Goal: Task Accomplishment & Management: Use online tool/utility

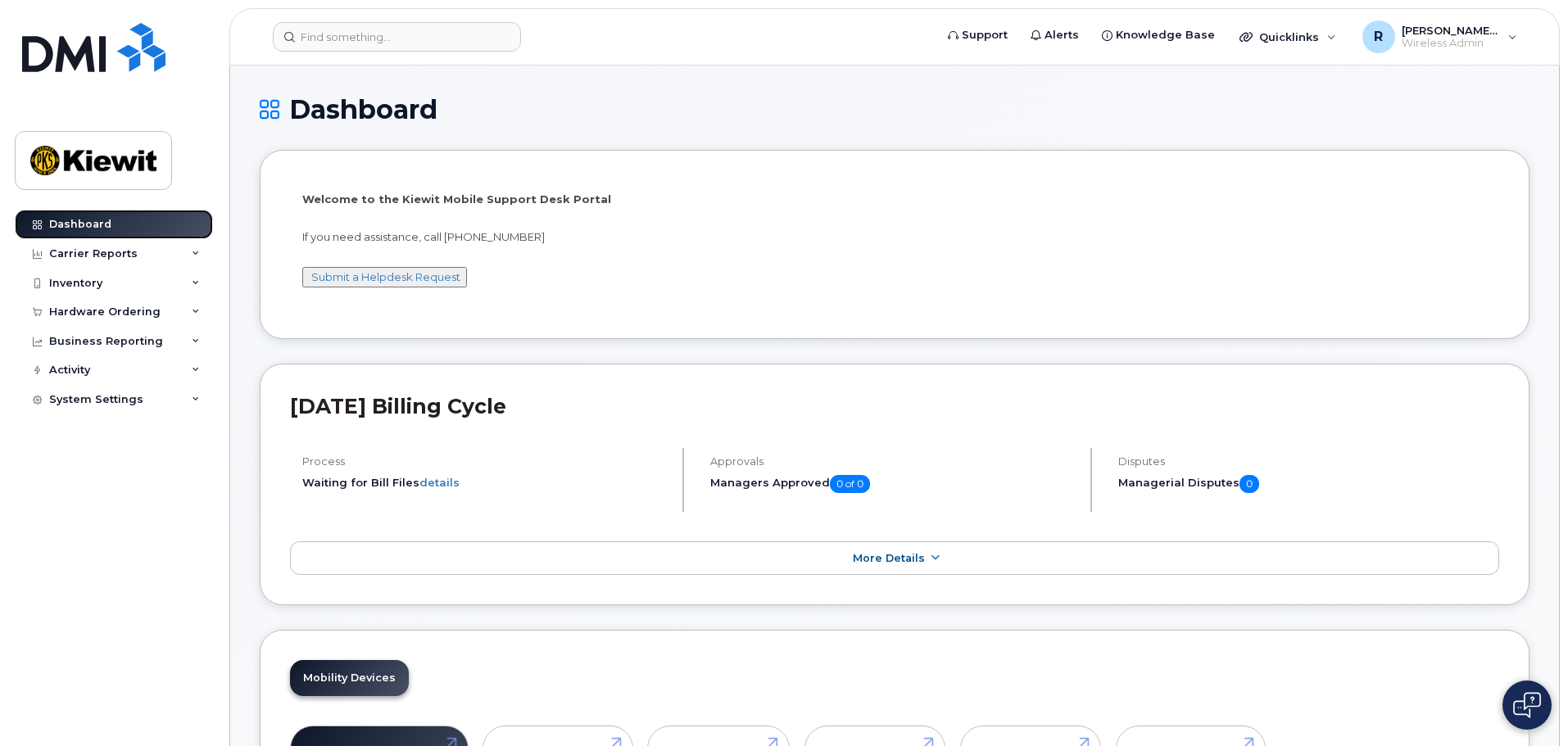
drag, startPoint x: 0, startPoint y: 0, endPoint x: 94, endPoint y: 220, distance: 239.2
click at [94, 220] on div "Dashboard" at bounding box center [80, 224] width 62 height 13
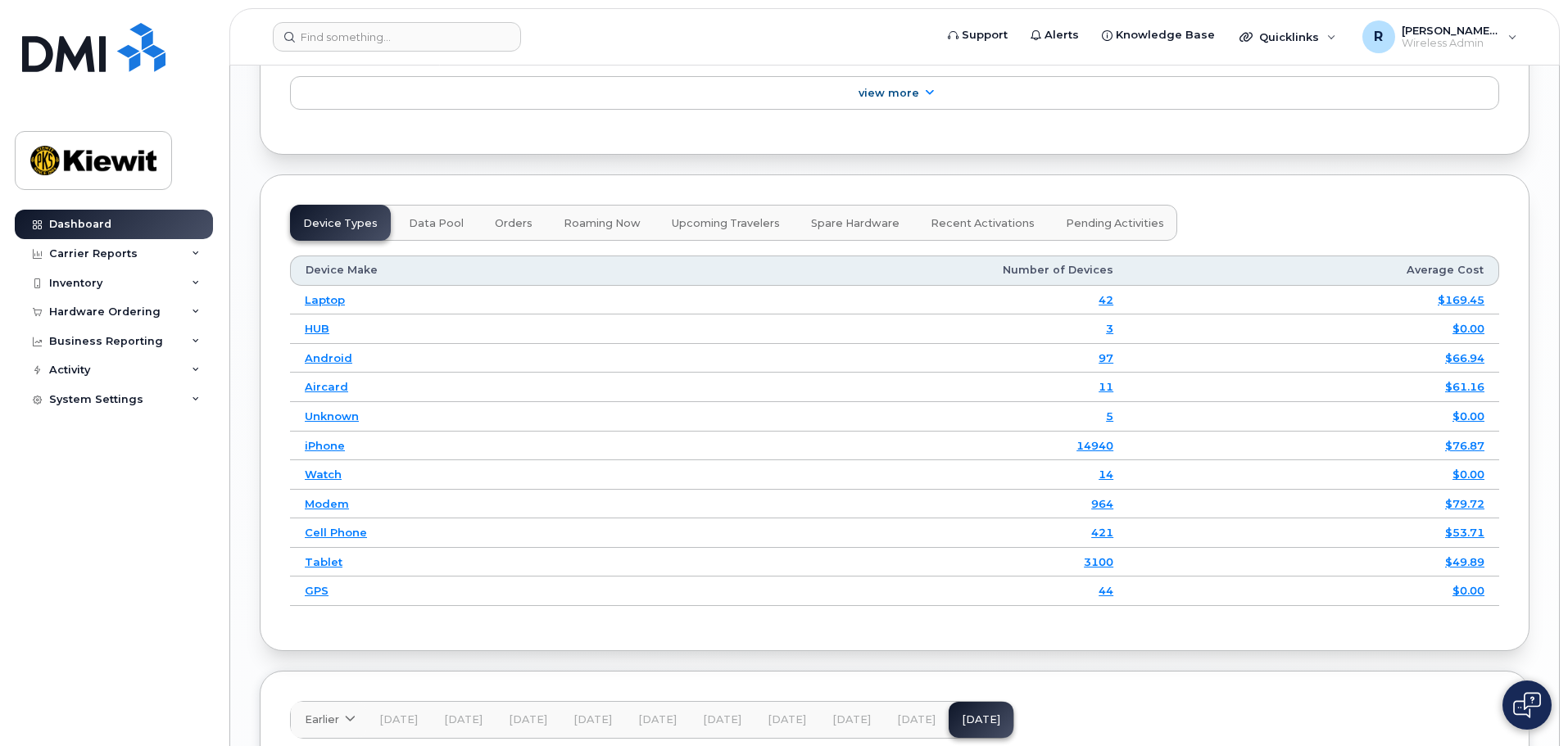
scroll to position [2211, 0]
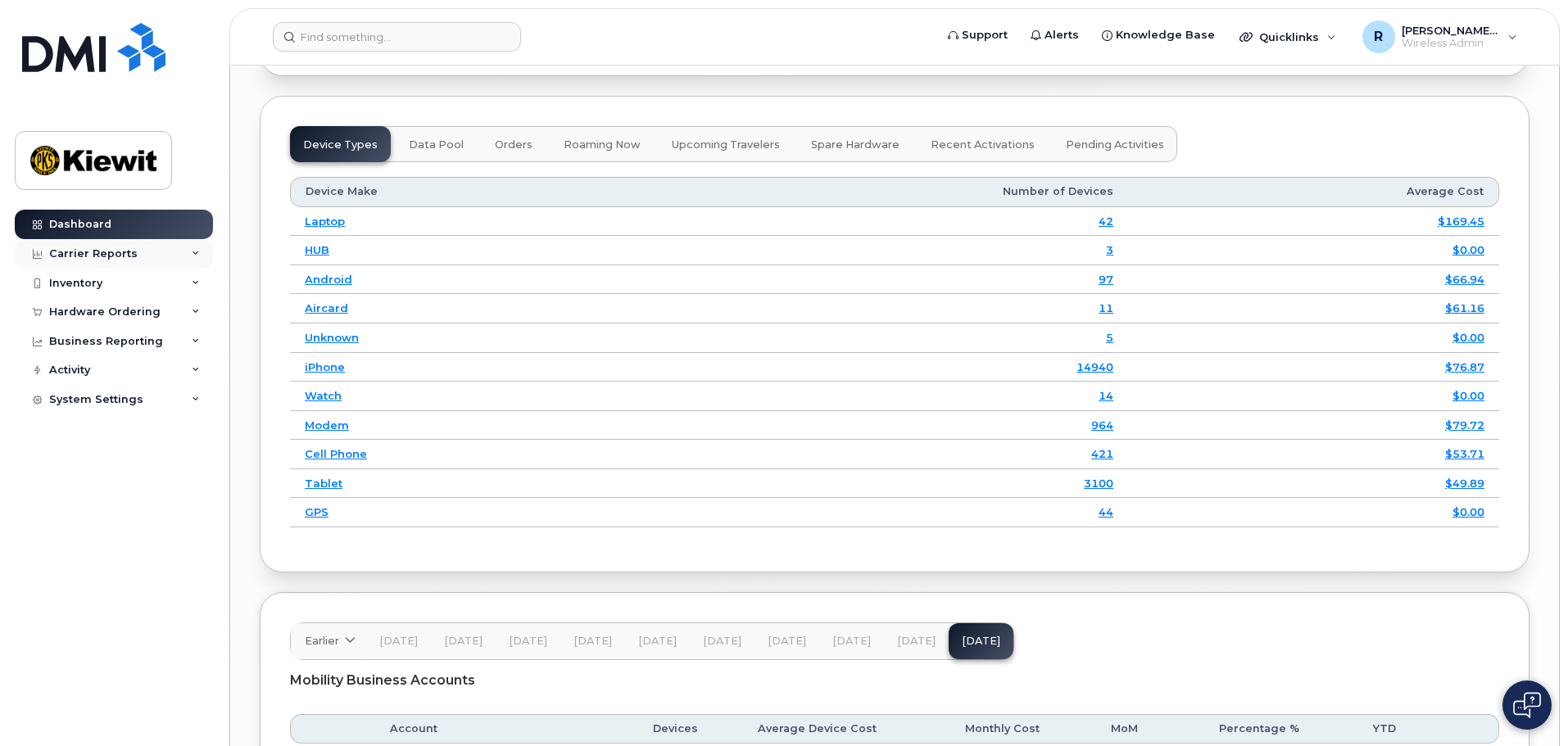
click at [103, 256] on div "Carrier Reports" at bounding box center [93, 254] width 89 height 13
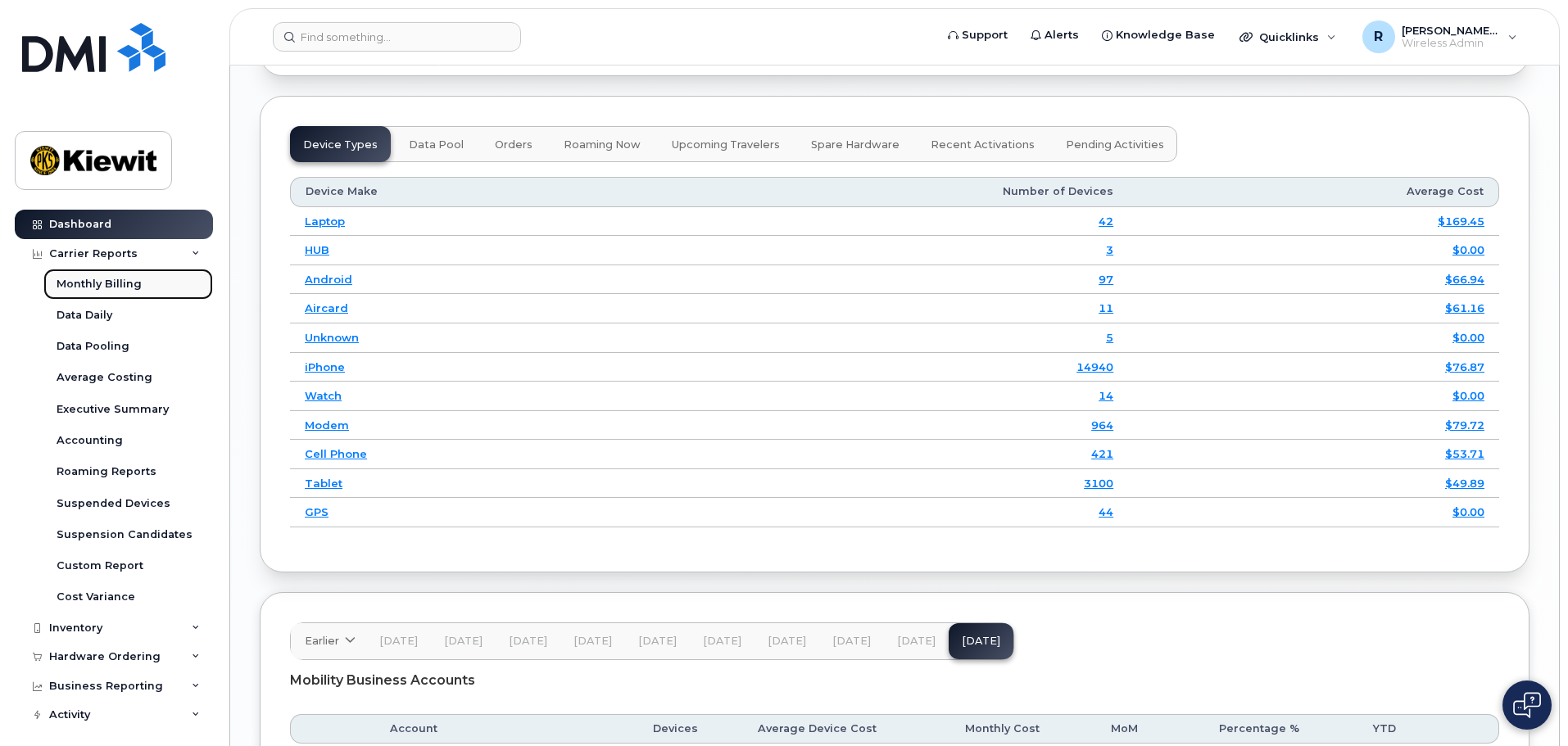
click at [85, 291] on div "Monthly Billing" at bounding box center [99, 284] width 85 height 15
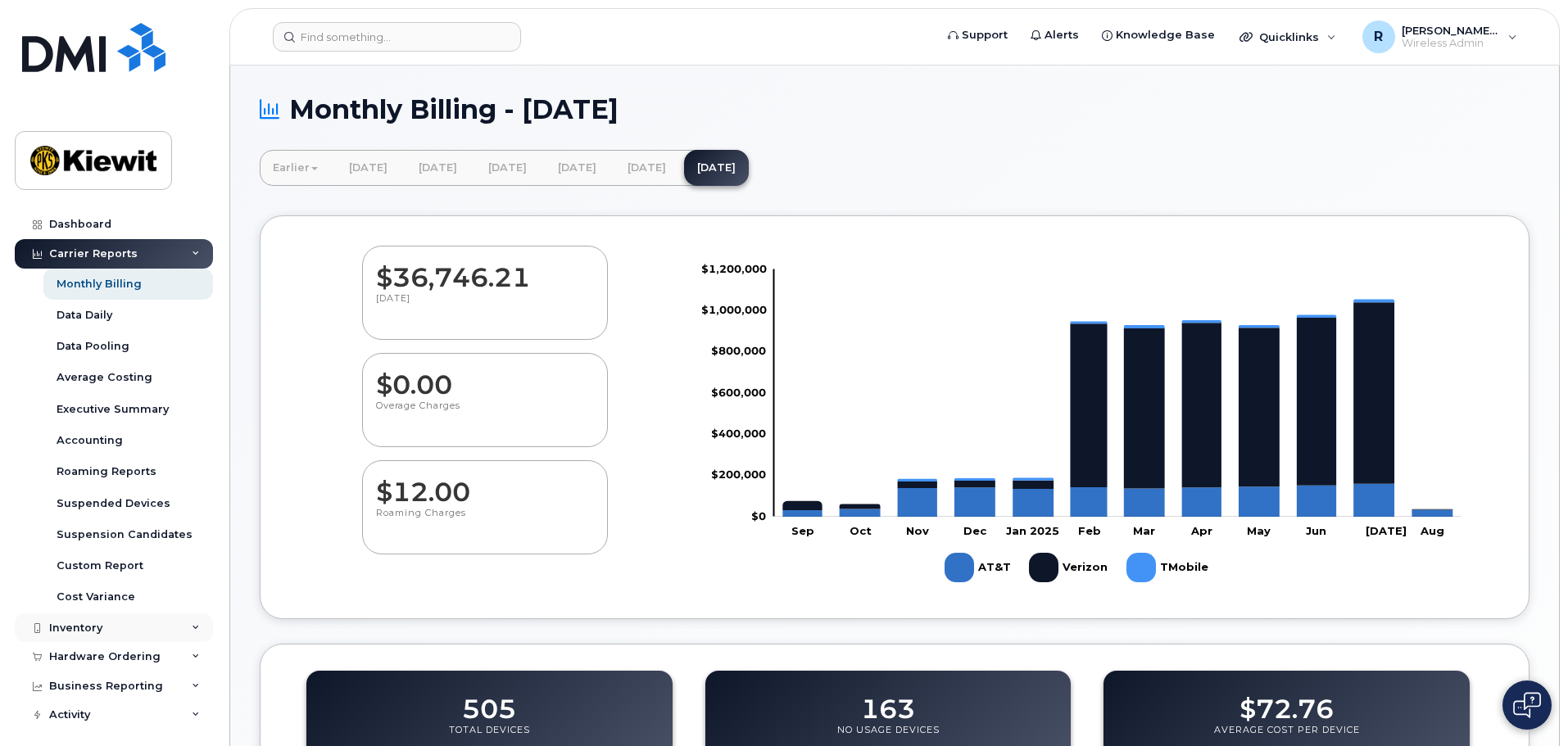
click at [91, 627] on div "Inventory" at bounding box center [76, 628] width 53 height 13
click at [92, 655] on div "Mobility Devices" at bounding box center [103, 657] width 92 height 15
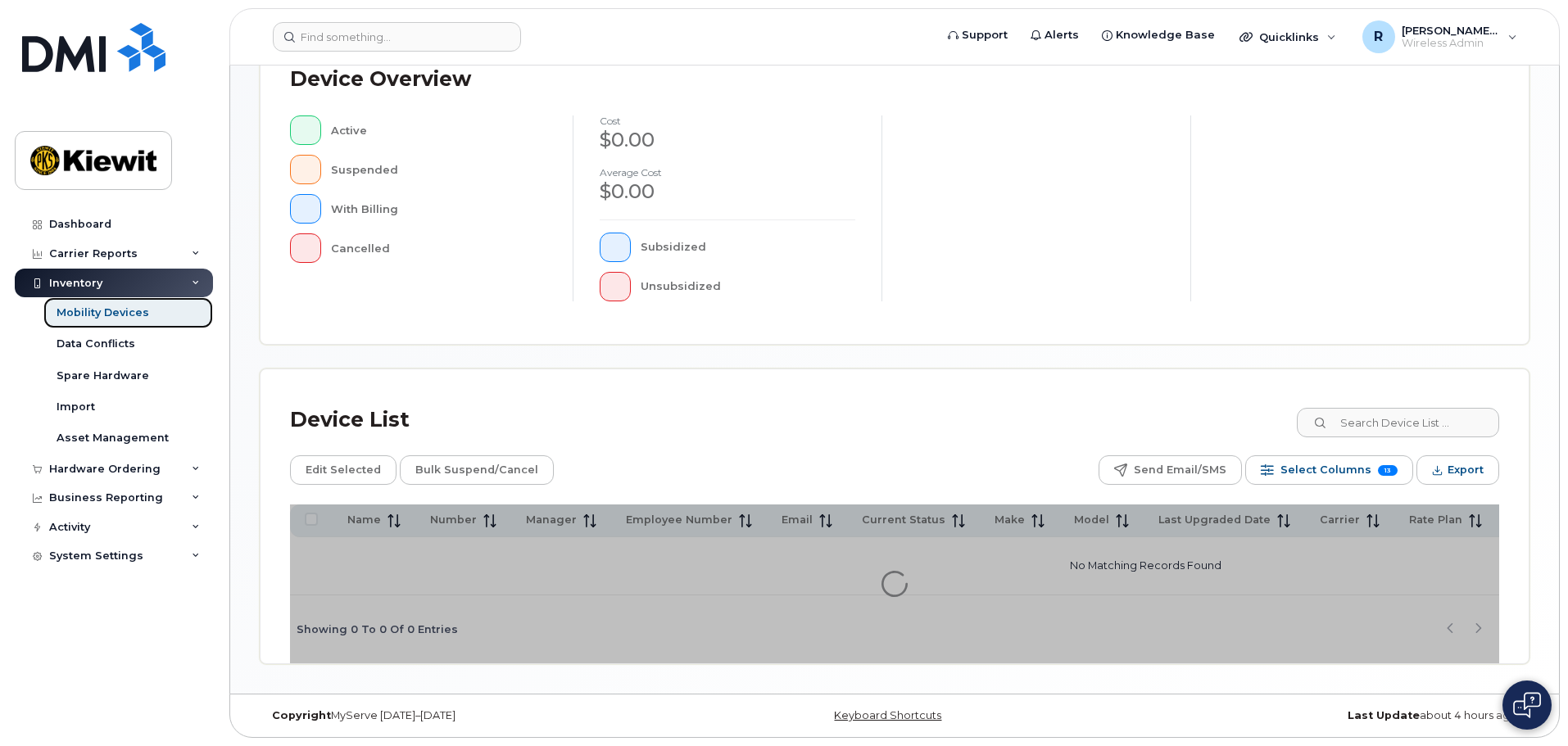
scroll to position [385, 0]
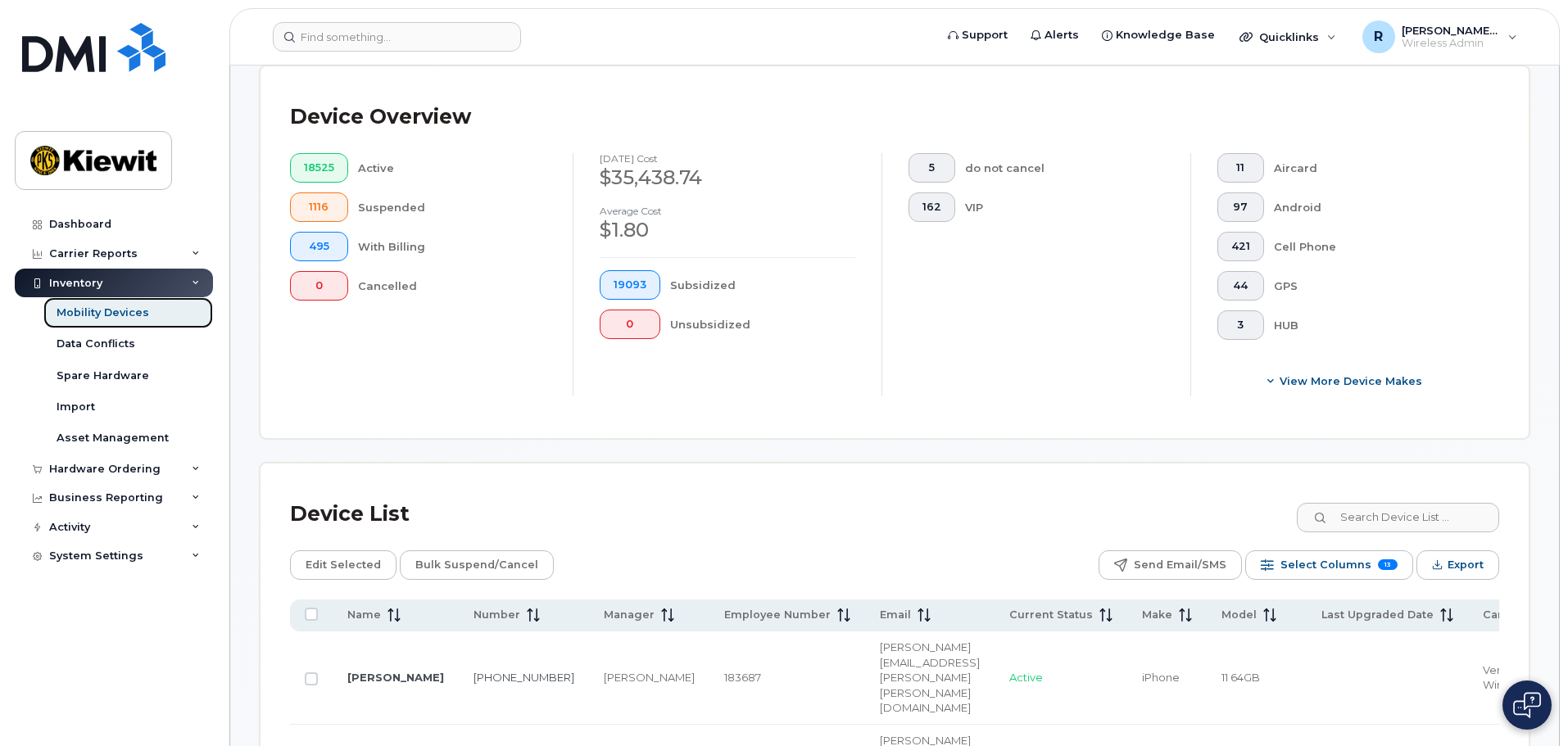
scroll to position [414, 0]
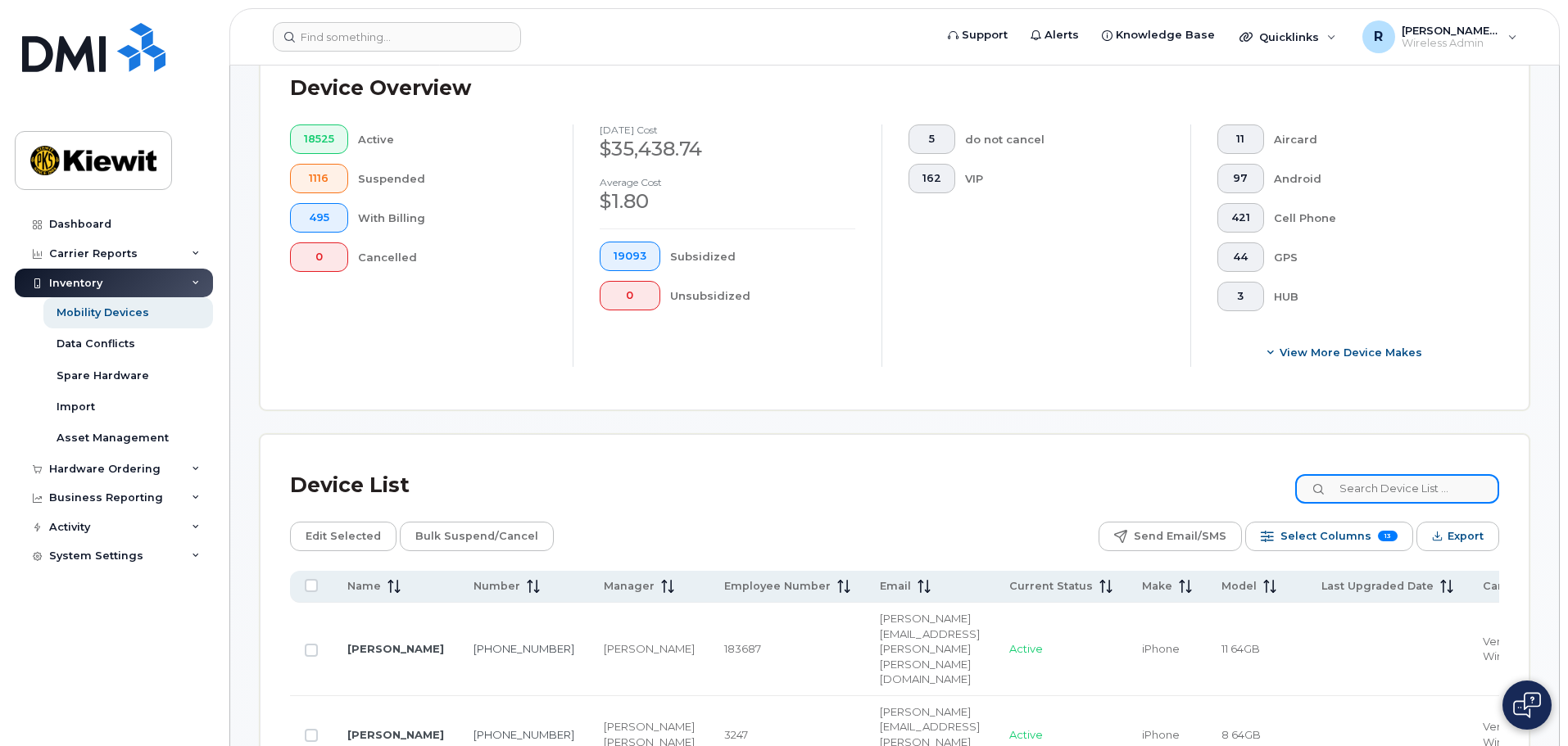
click at [1405, 476] on input at bounding box center [1396, 489] width 204 height 29
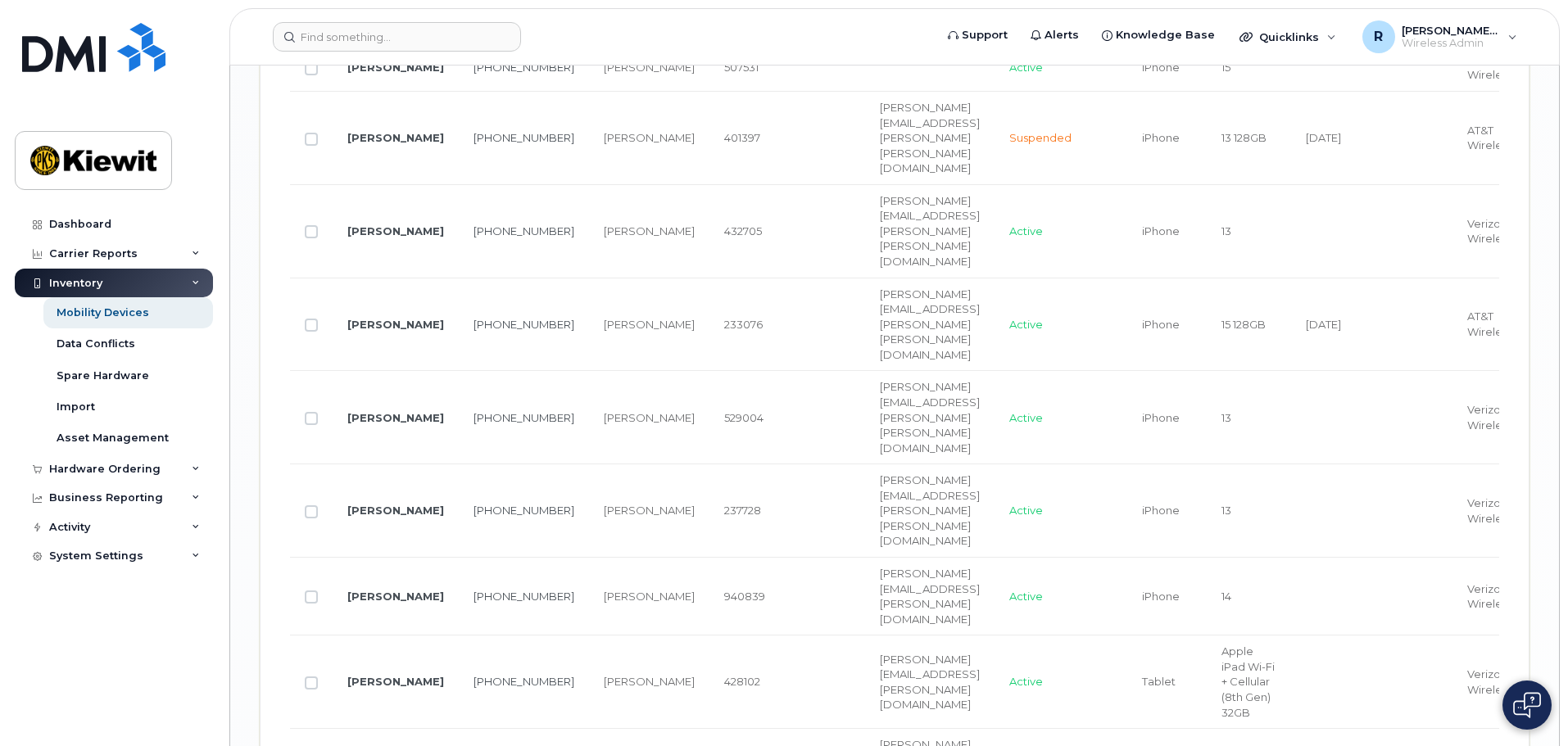
scroll to position [3142, 0]
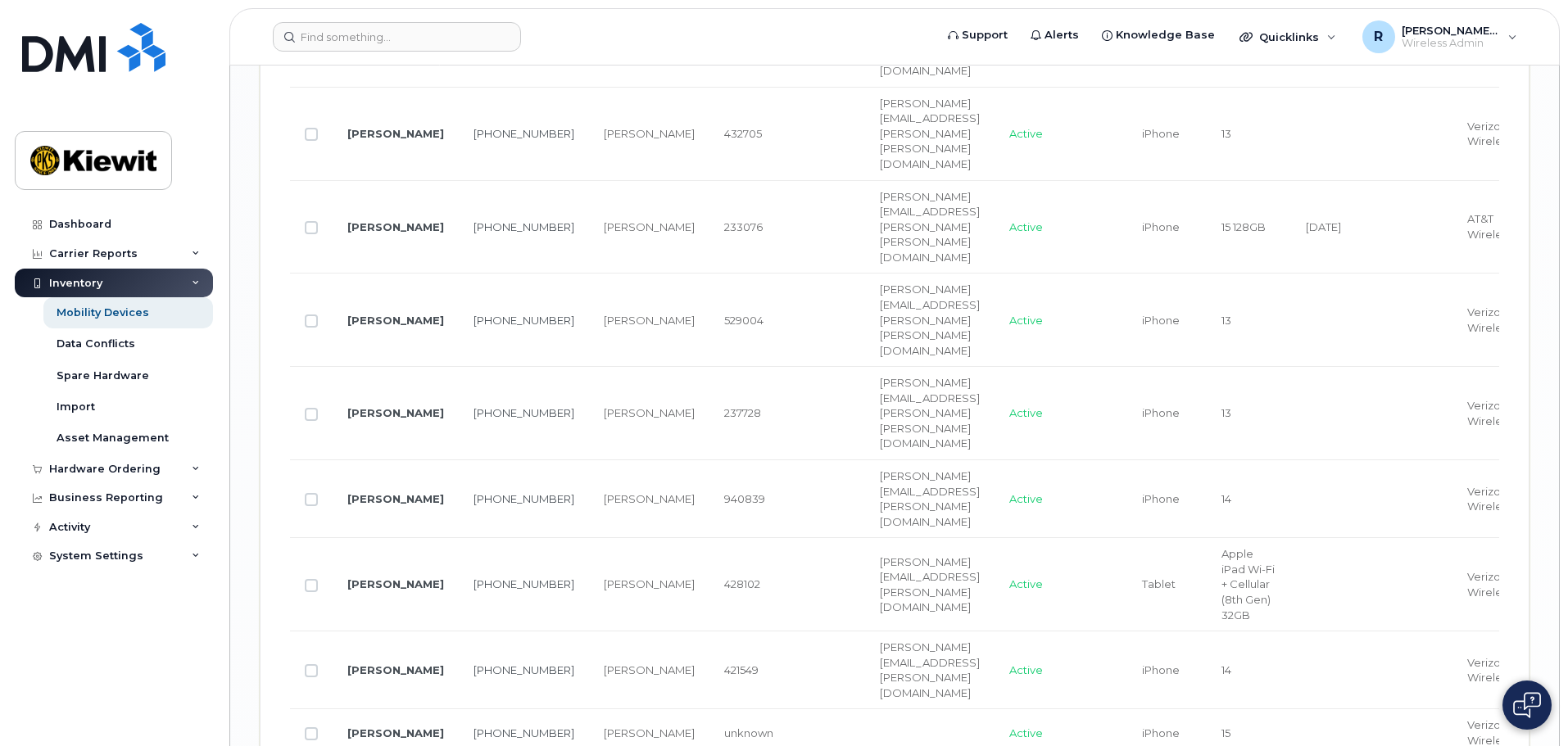
type input "110181"
drag, startPoint x: 1060, startPoint y: 590, endPoint x: 1171, endPoint y: 607, distance: 112.3
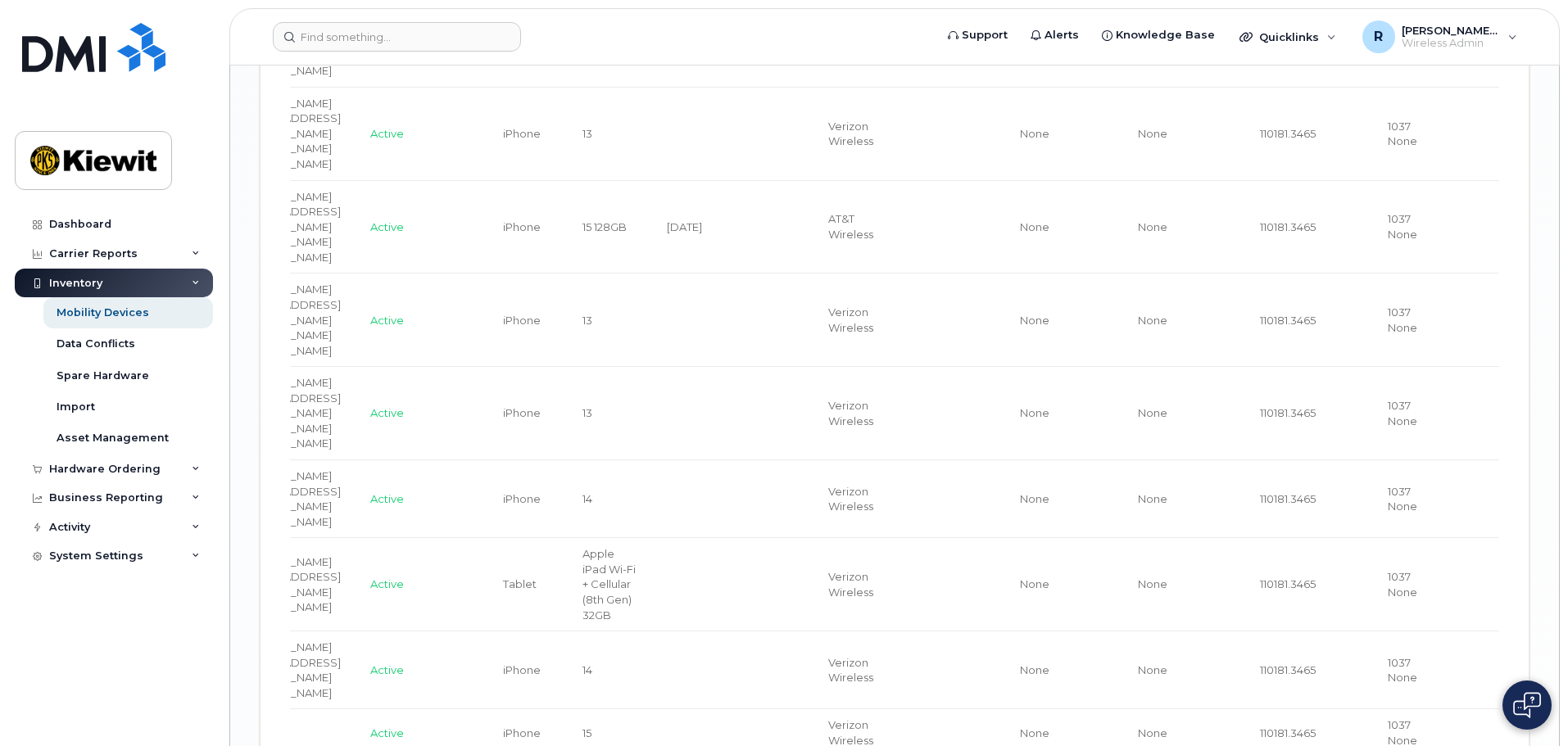
scroll to position [0, 664]
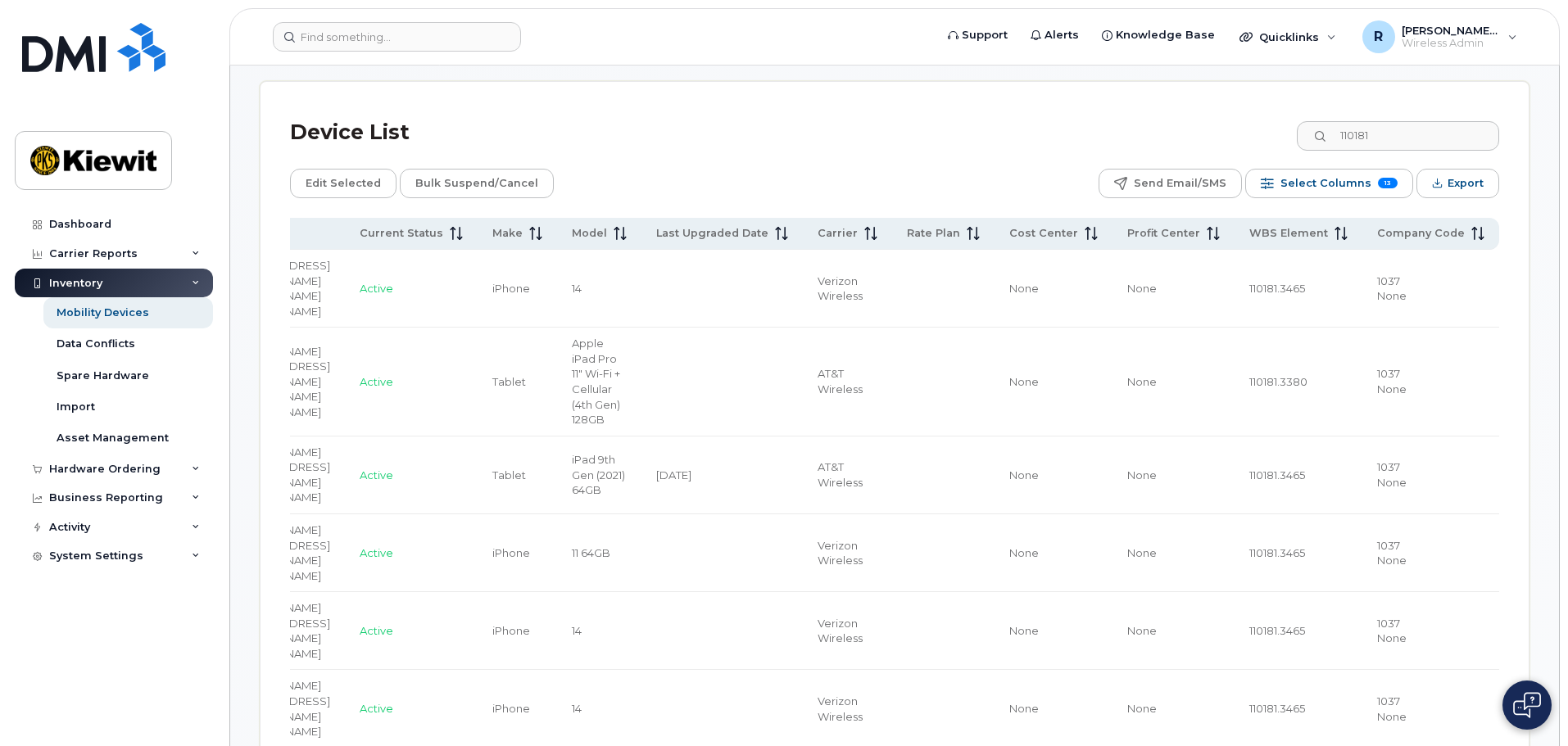
scroll to position [849, 0]
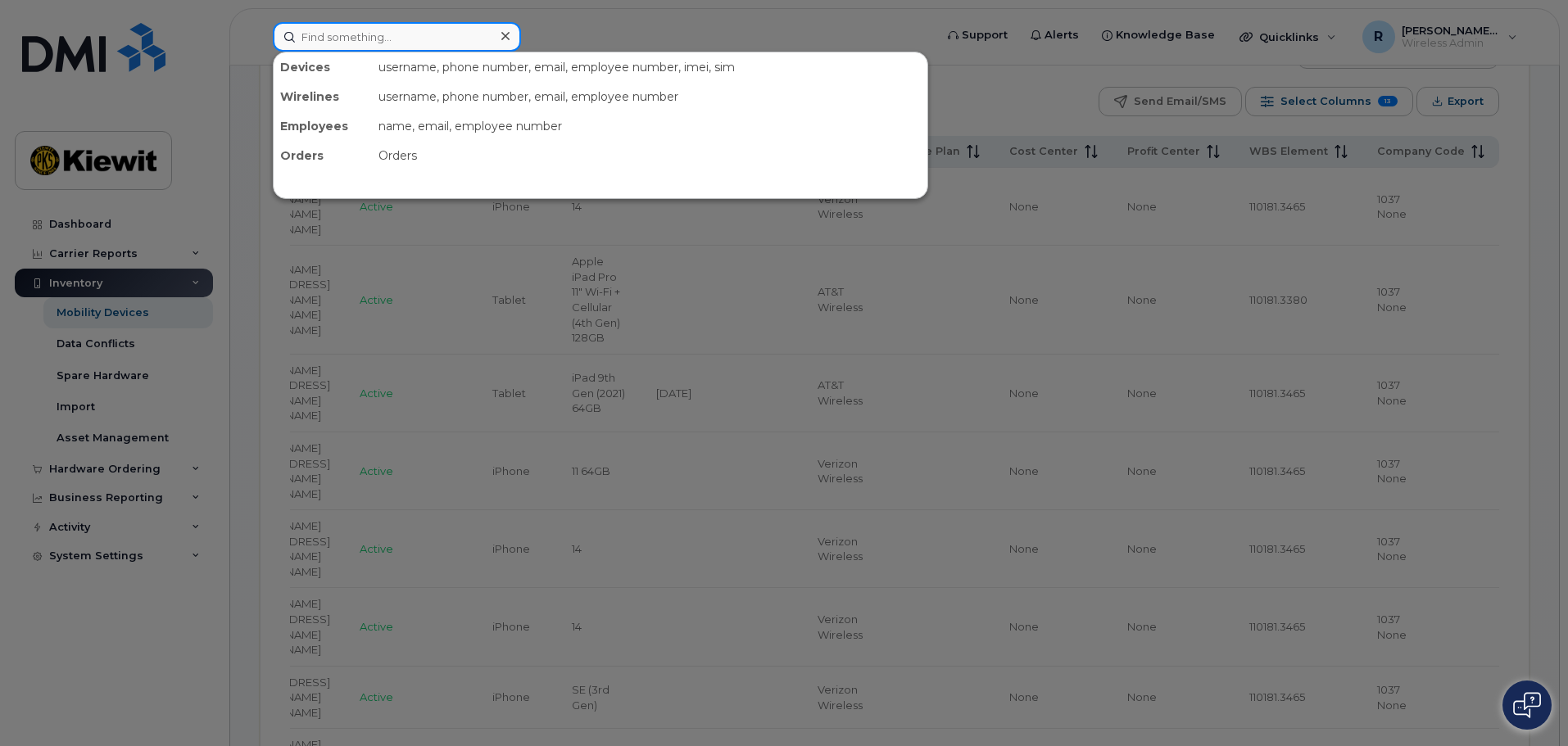
click at [334, 30] on input at bounding box center [397, 37] width 248 height 29
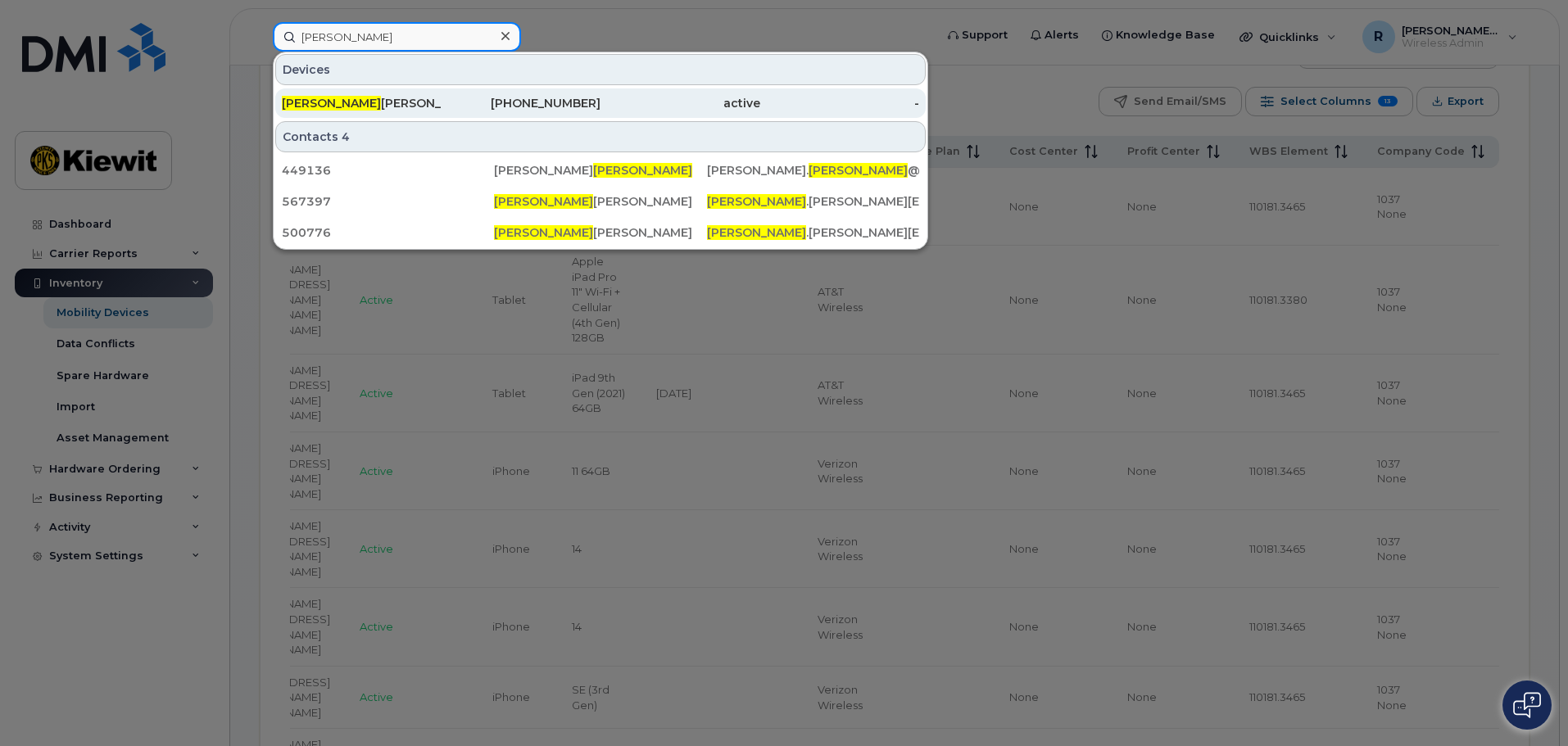
type input "[PERSON_NAME]"
click at [324, 109] on span "[PERSON_NAME]" at bounding box center [331, 103] width 99 height 15
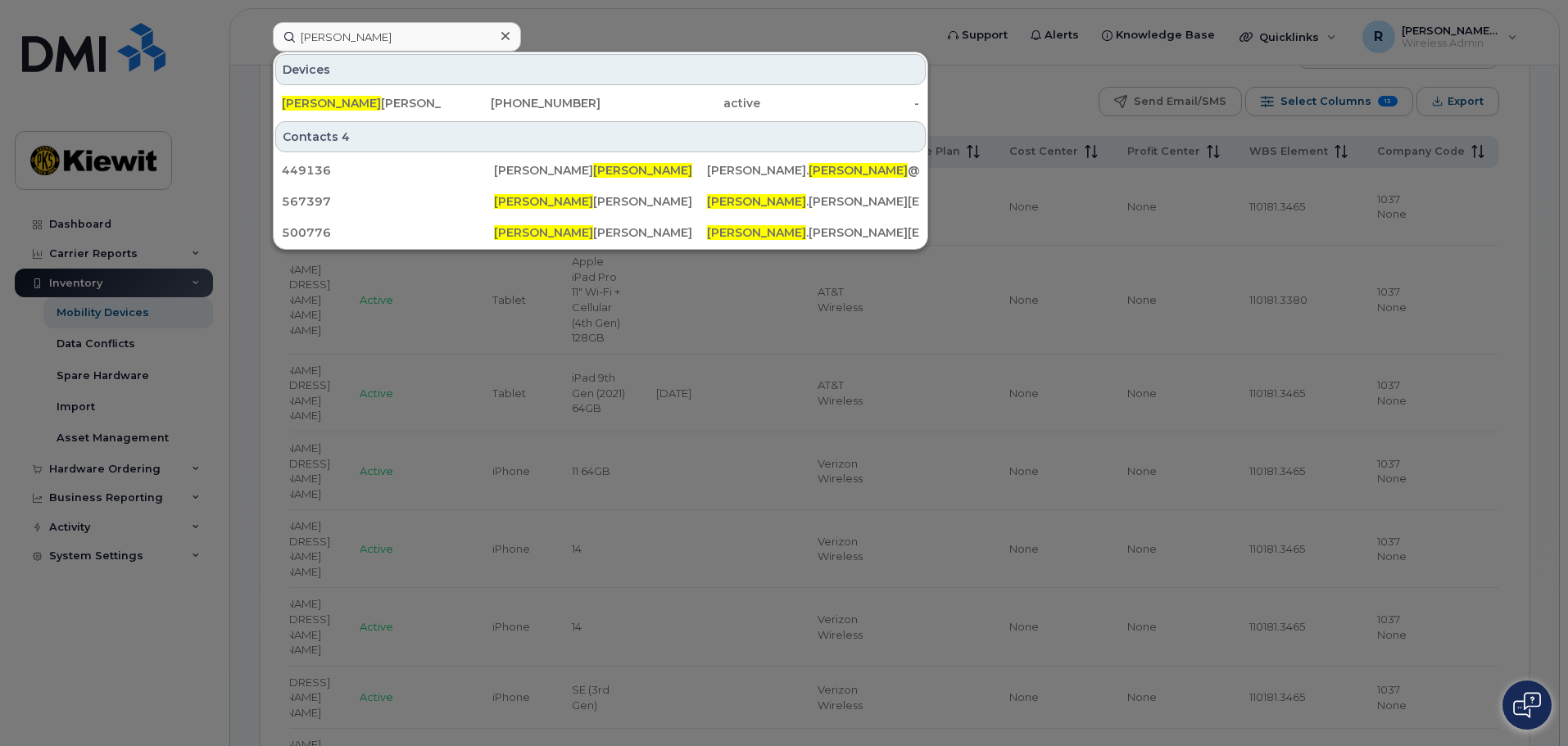
click at [635, 27] on div at bounding box center [784, 373] width 1568 height 746
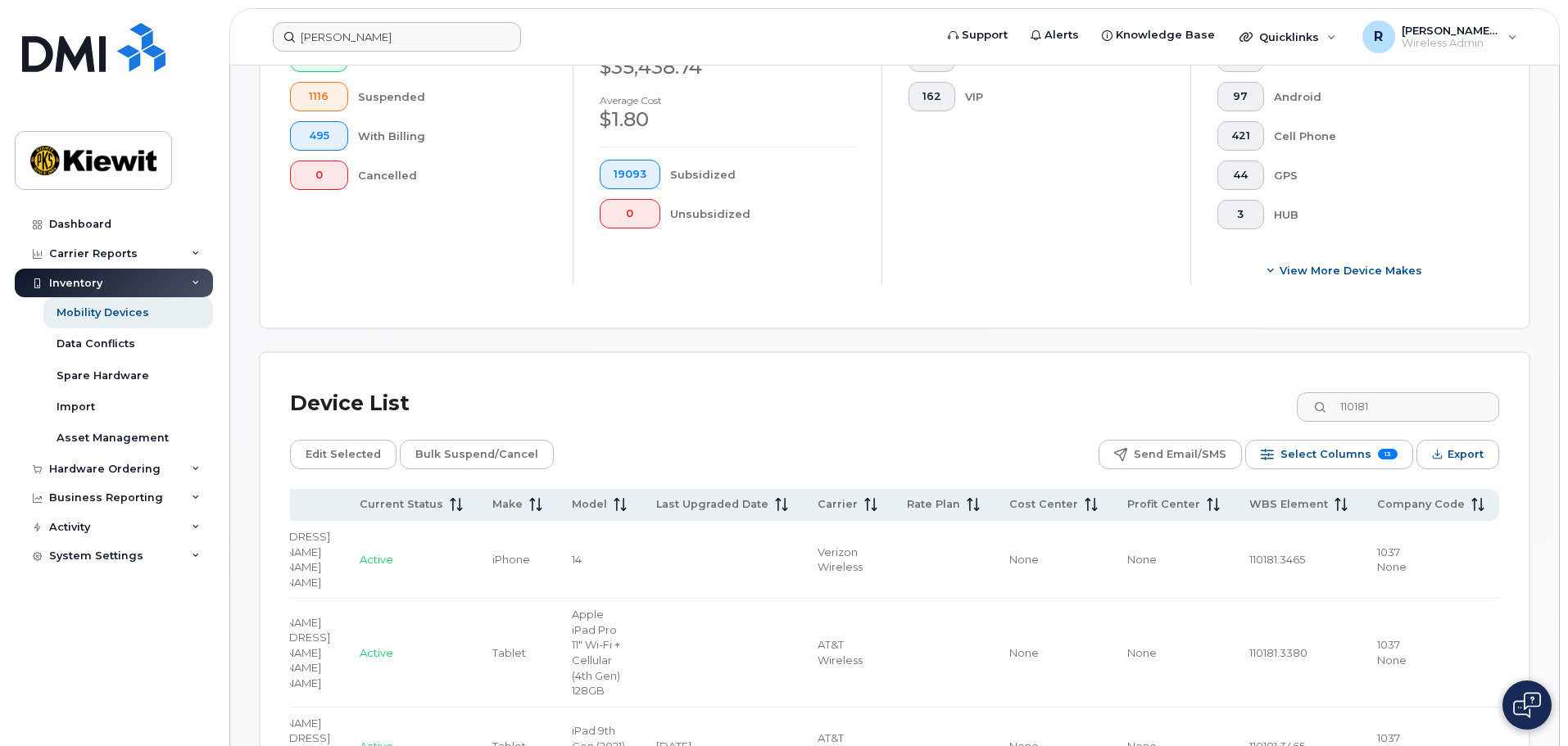
scroll to position [603, 0]
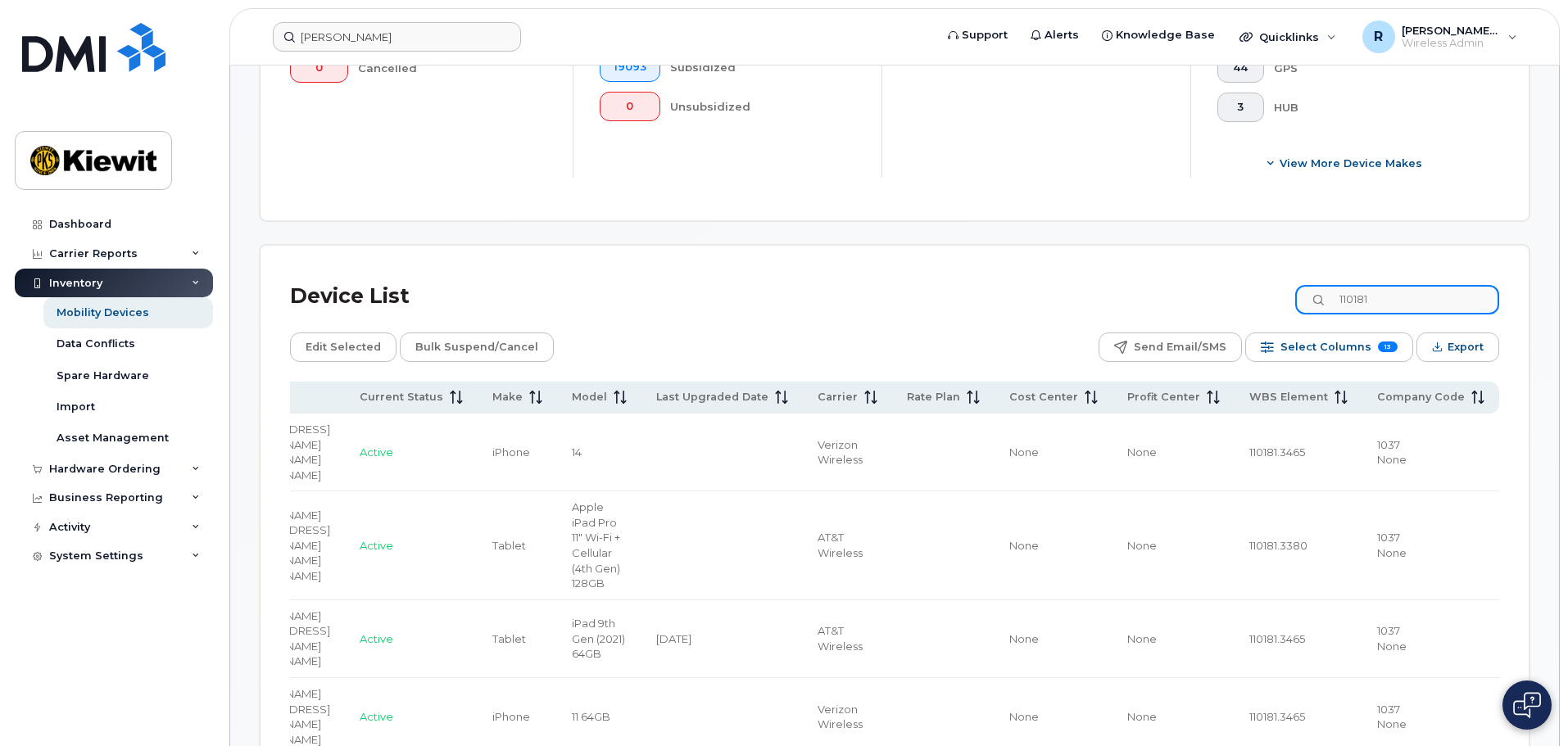
drag, startPoint x: 1390, startPoint y: 284, endPoint x: 1344, endPoint y: 284, distance: 46.0
click at [1344, 285] on input "110181" at bounding box center [1396, 299] width 204 height 29
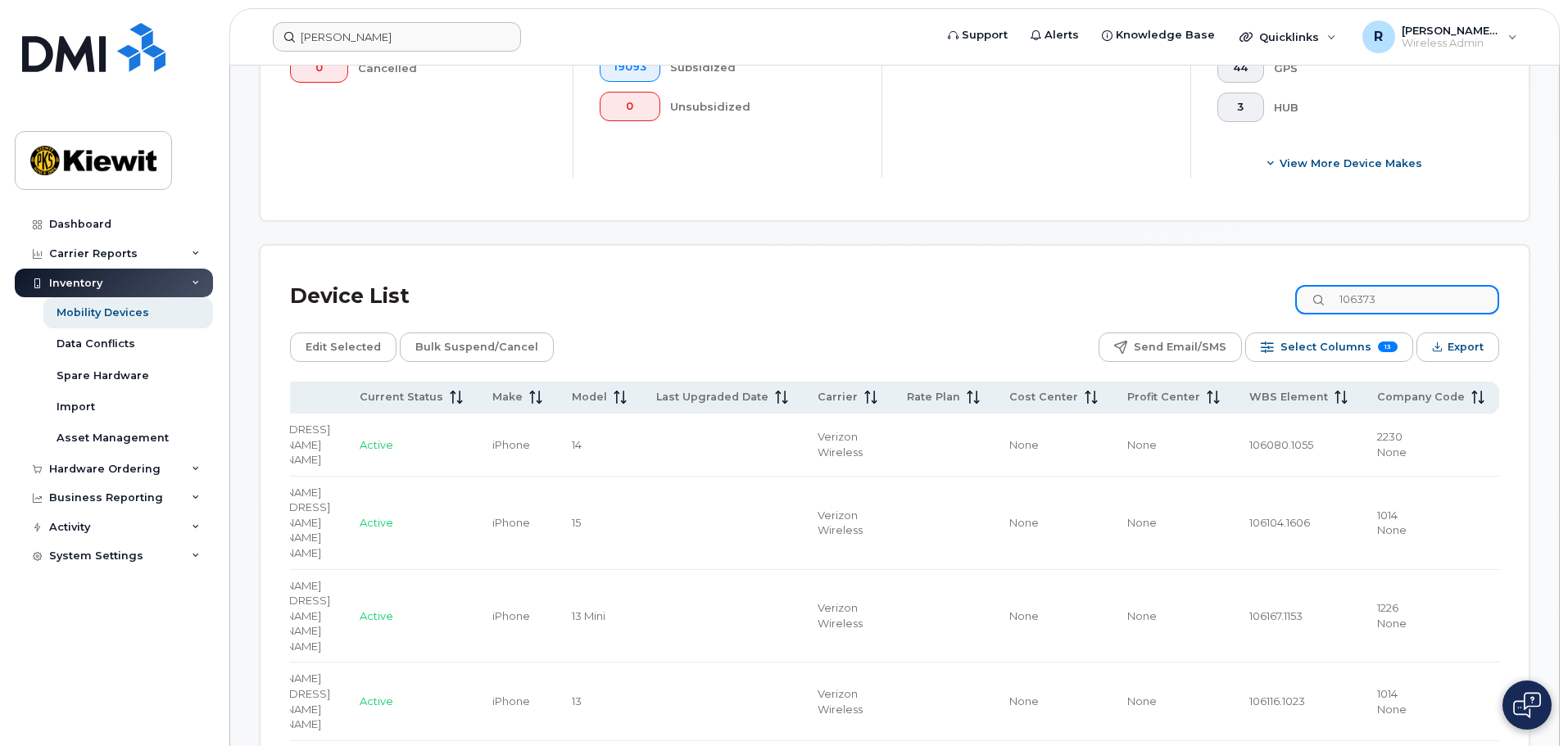
scroll to position [0, 659]
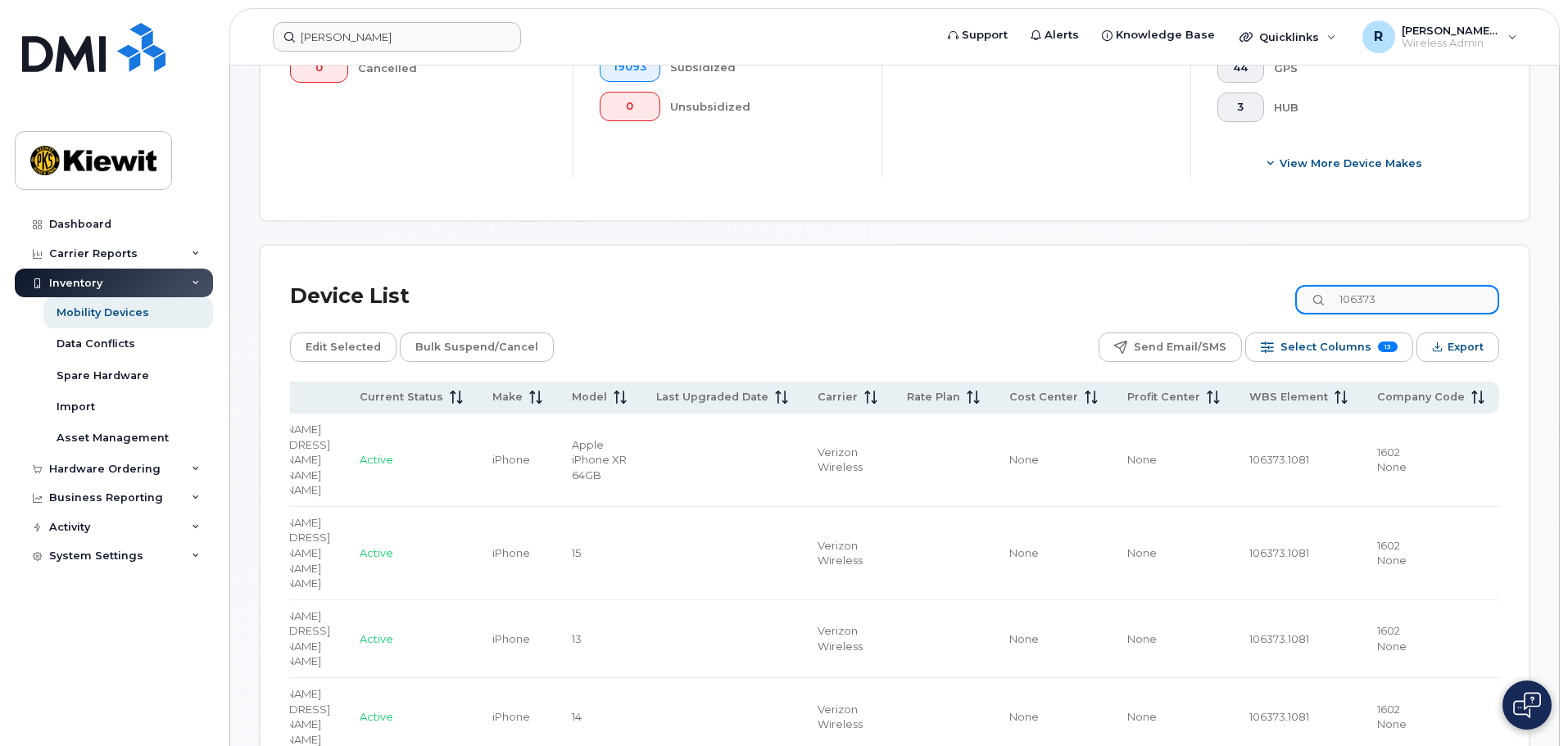
drag, startPoint x: 1421, startPoint y: 285, endPoint x: 1343, endPoint y: 290, distance: 78.2
click at [1343, 290] on input "106373" at bounding box center [1396, 299] width 204 height 29
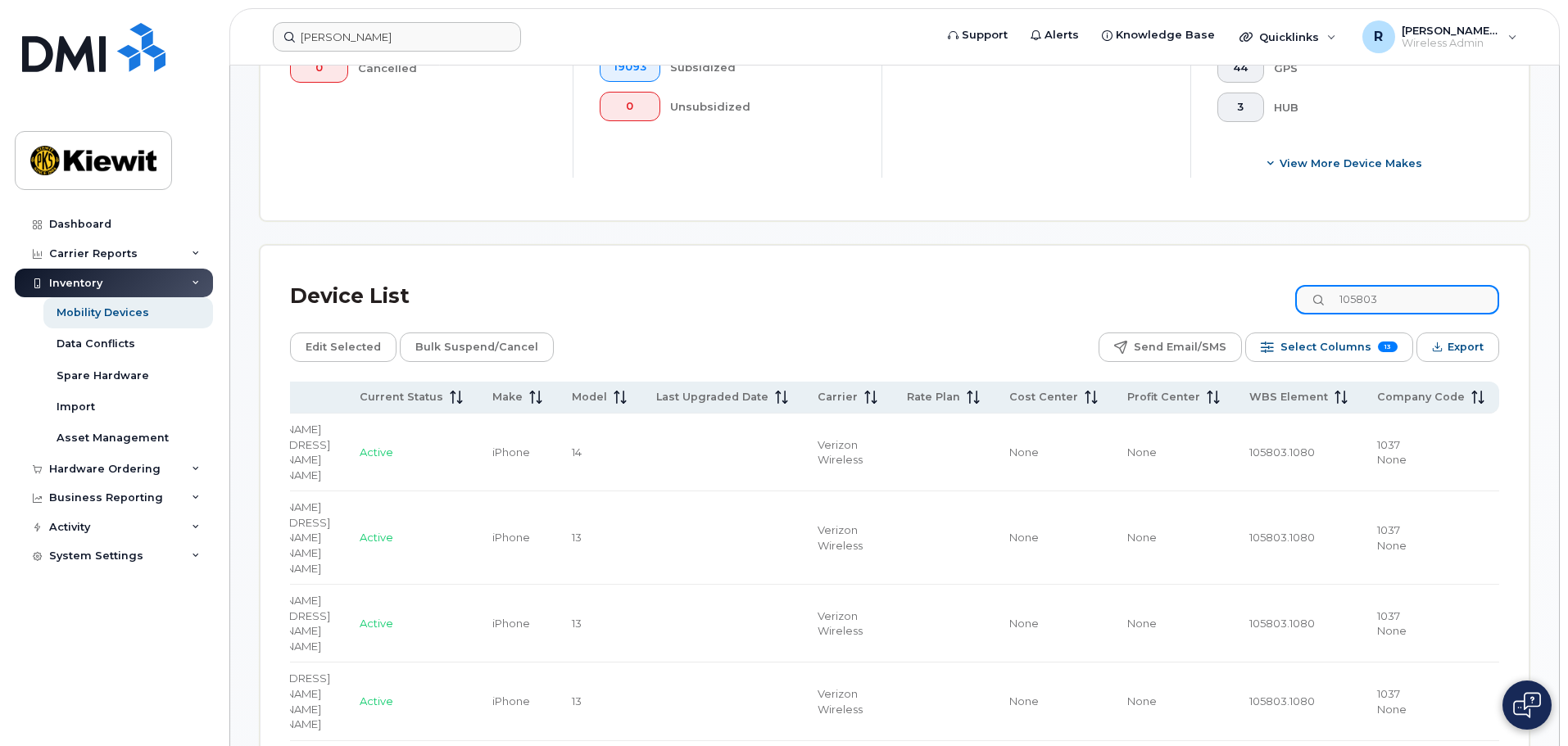
drag, startPoint x: 1399, startPoint y: 282, endPoint x: 1327, endPoint y: 292, distance: 72.7
click at [1327, 292] on input "105803" at bounding box center [1396, 299] width 204 height 29
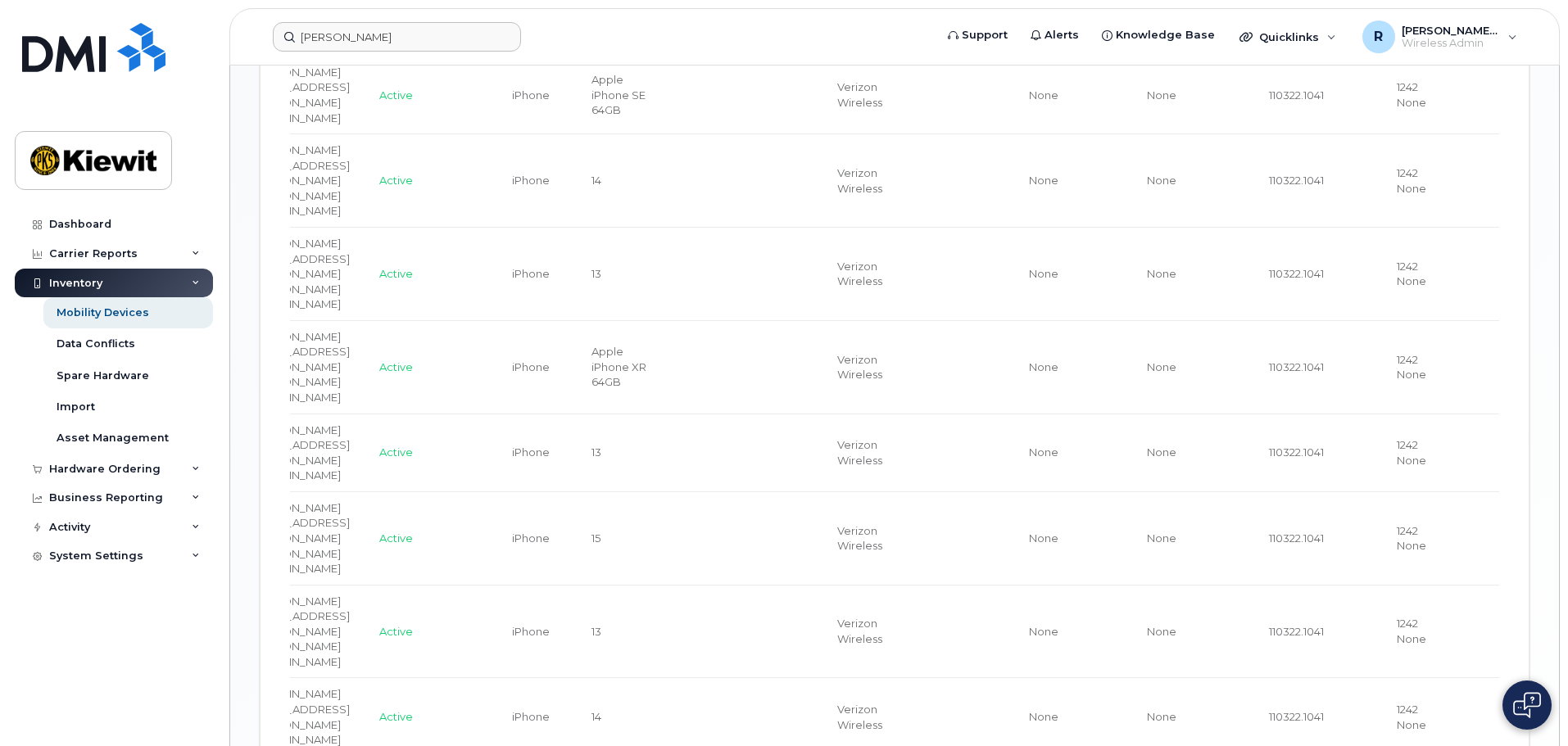
scroll to position [1074, 0]
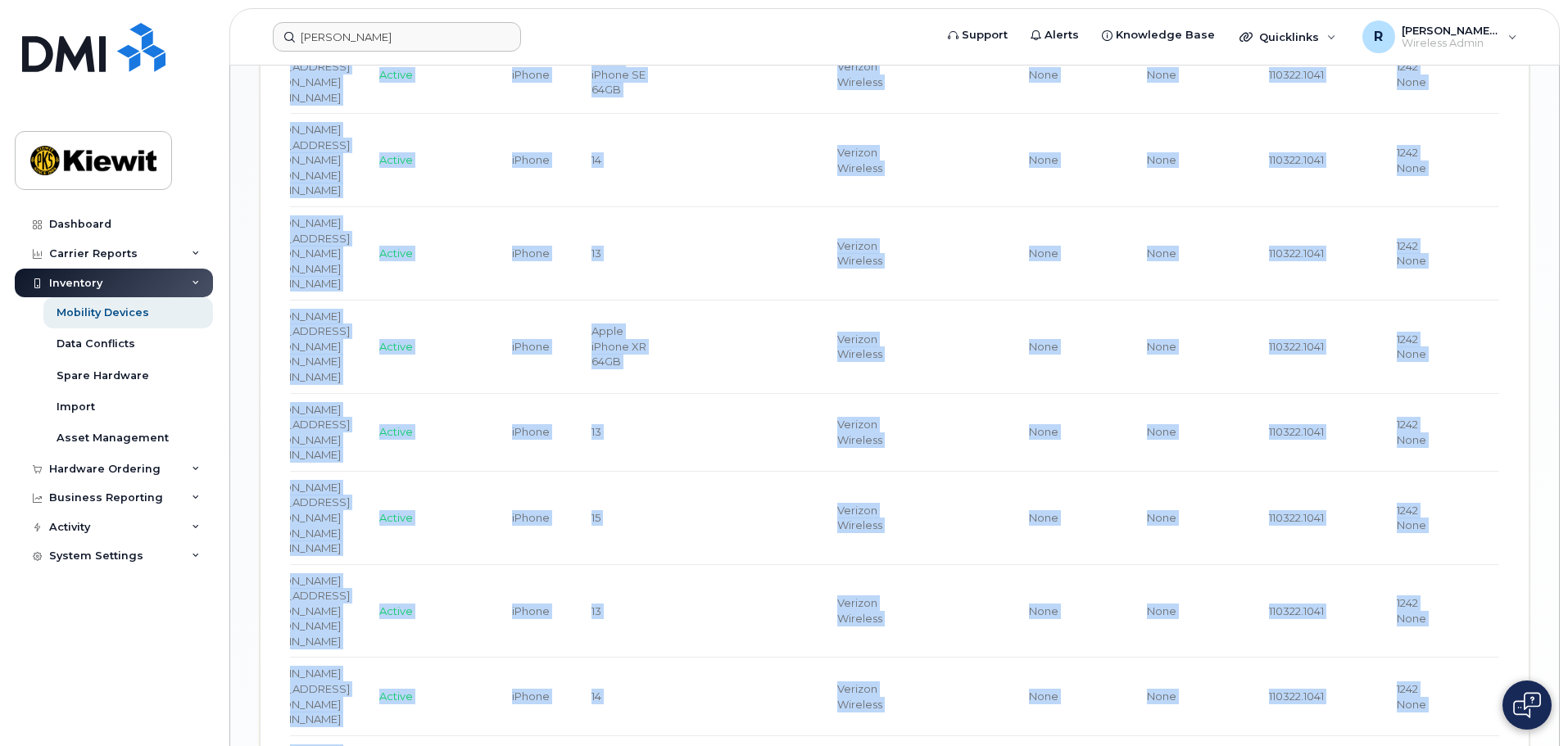
drag, startPoint x: 813, startPoint y: 596, endPoint x: 216, endPoint y: 599, distance: 597.0
click at [230, 599] on div "[PERSON_NAME] Support Alerts Knowledge Base Quicklinks Suspend / Cancel Device …" at bounding box center [894, 53] width 1328 height 2122
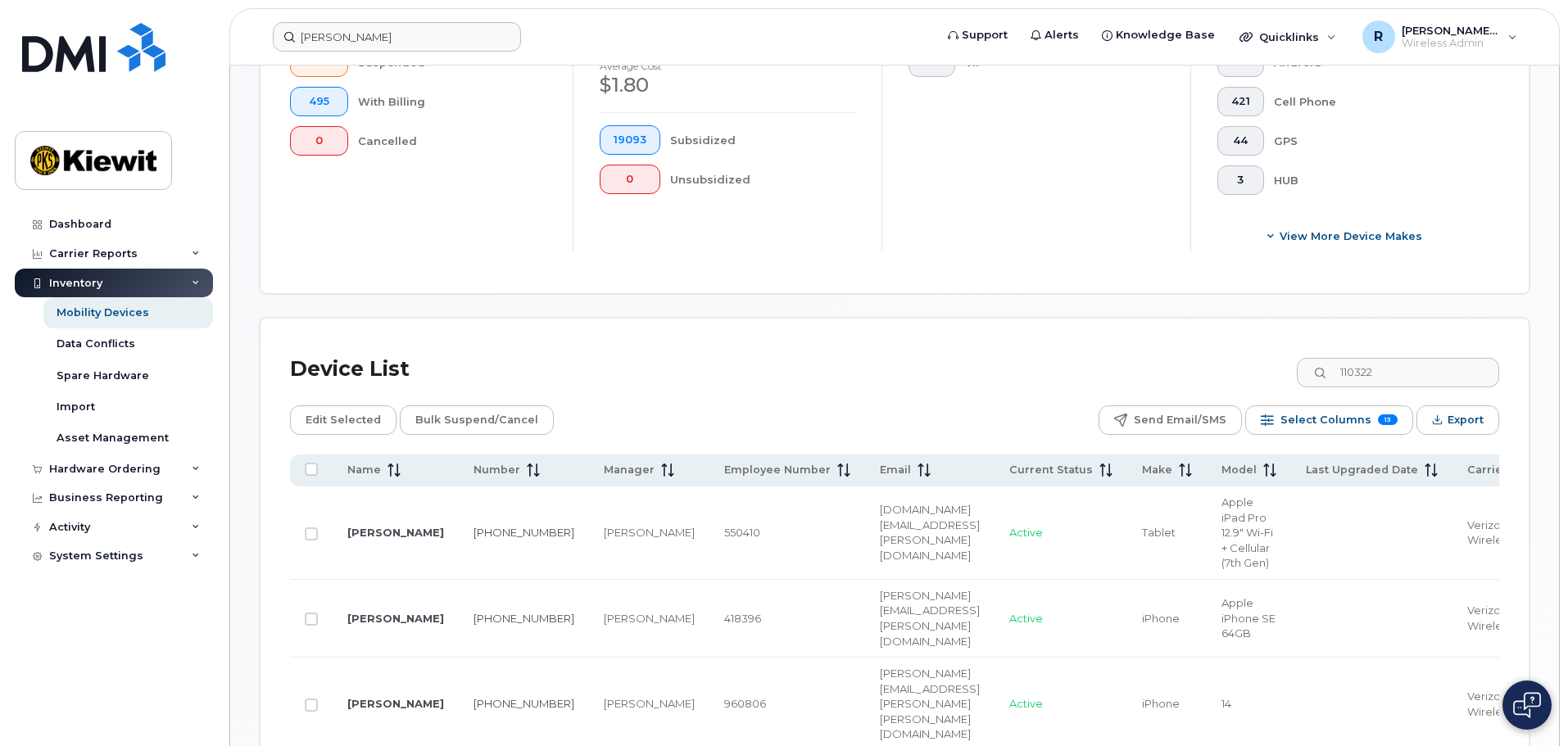
scroll to position [500, 0]
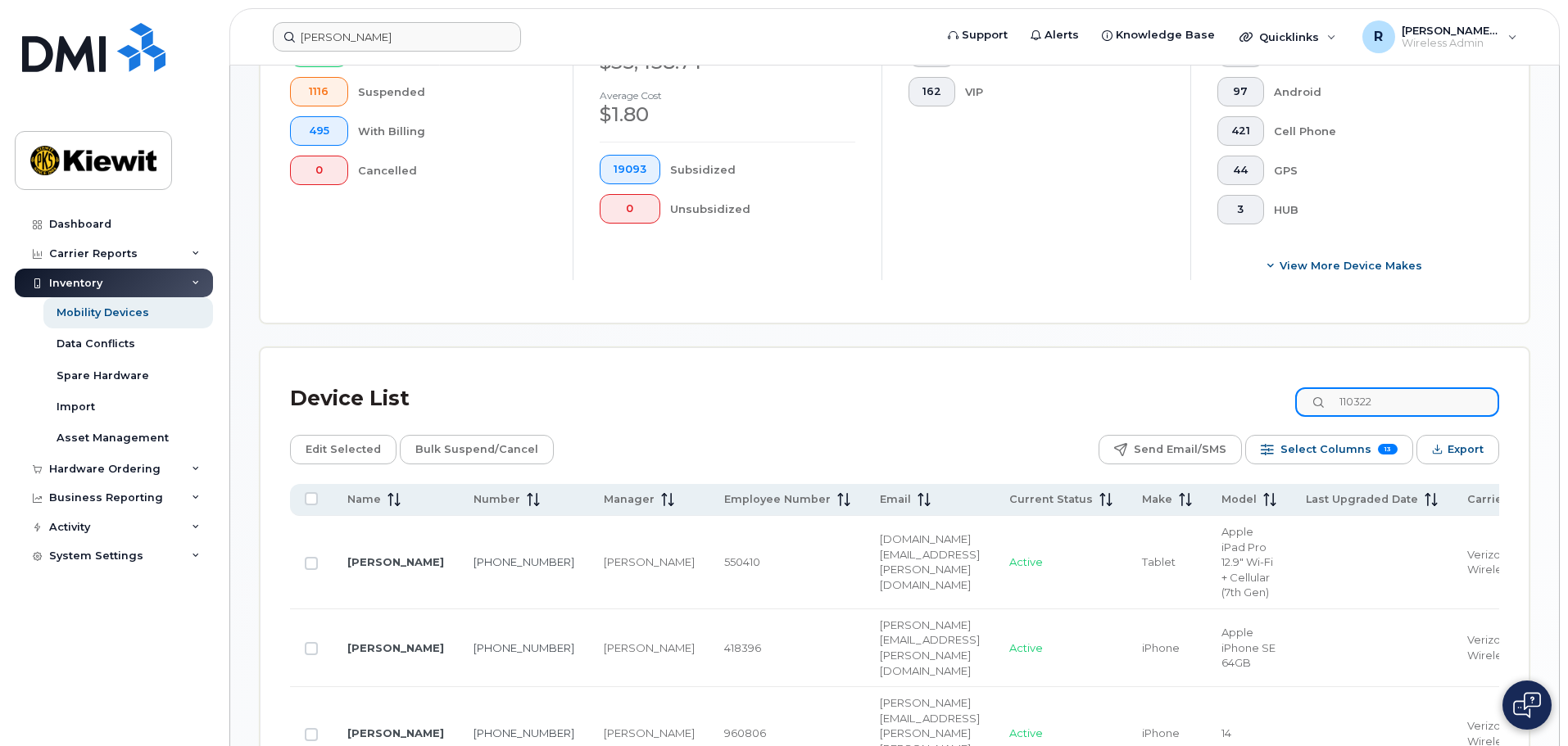
click at [1402, 392] on input "110322" at bounding box center [1396, 402] width 204 height 29
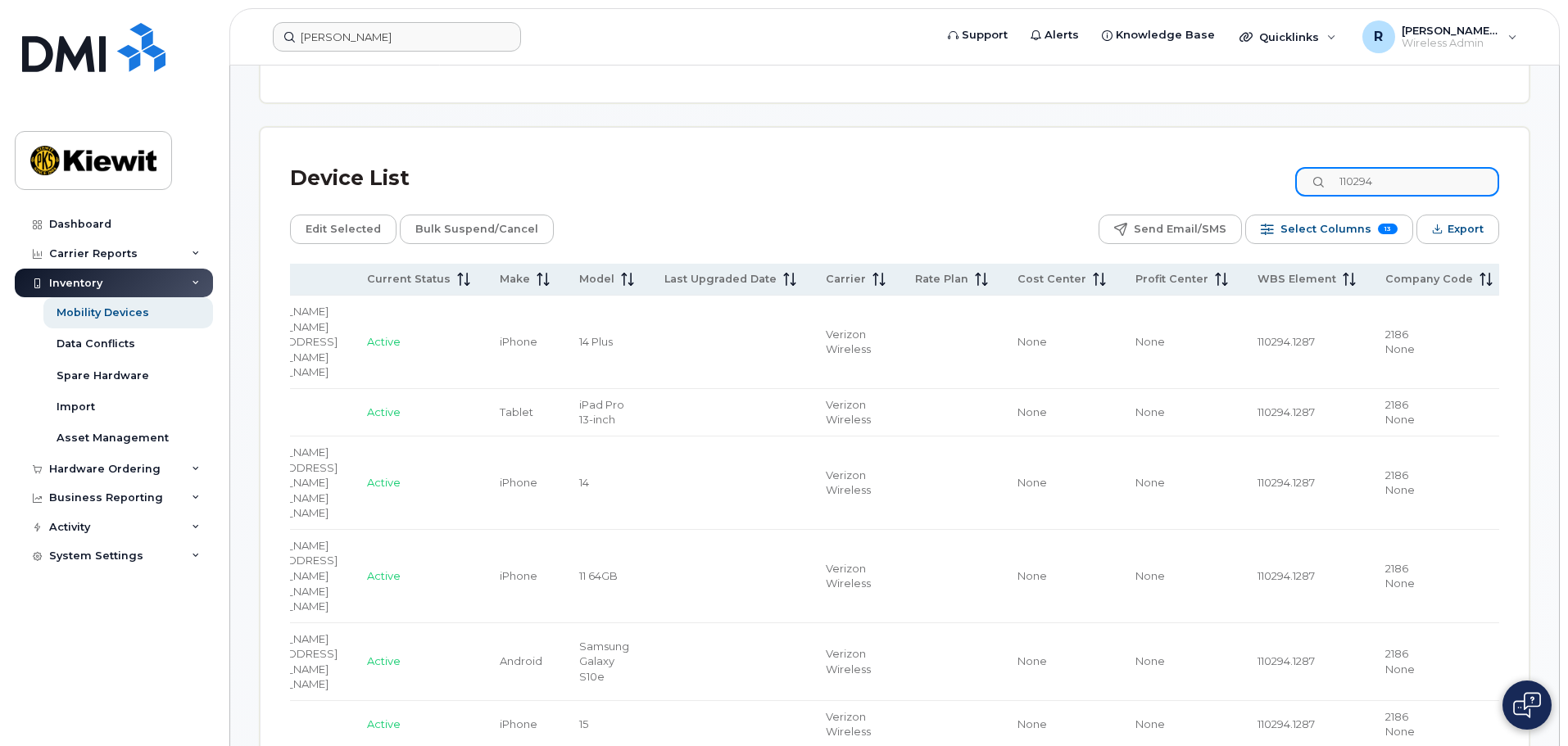
scroll to position [557, 0]
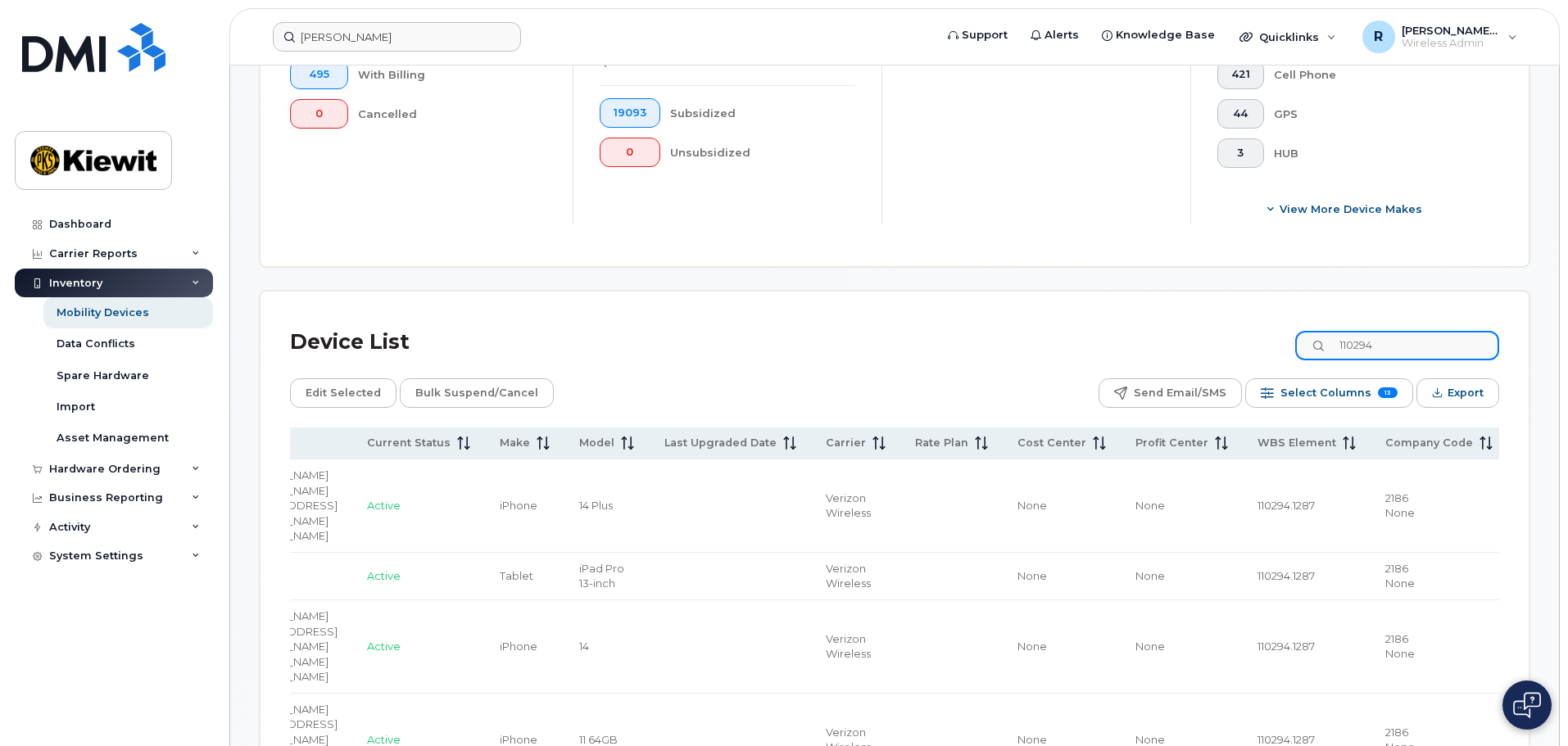
drag, startPoint x: 1408, startPoint y: 334, endPoint x: 1319, endPoint y: 340, distance: 89.2
click at [1319, 340] on input "110294" at bounding box center [1396, 346] width 204 height 29
drag, startPoint x: 1414, startPoint y: 335, endPoint x: 1317, endPoint y: 339, distance: 97.1
click at [1317, 339] on input "110248" at bounding box center [1396, 346] width 204 height 29
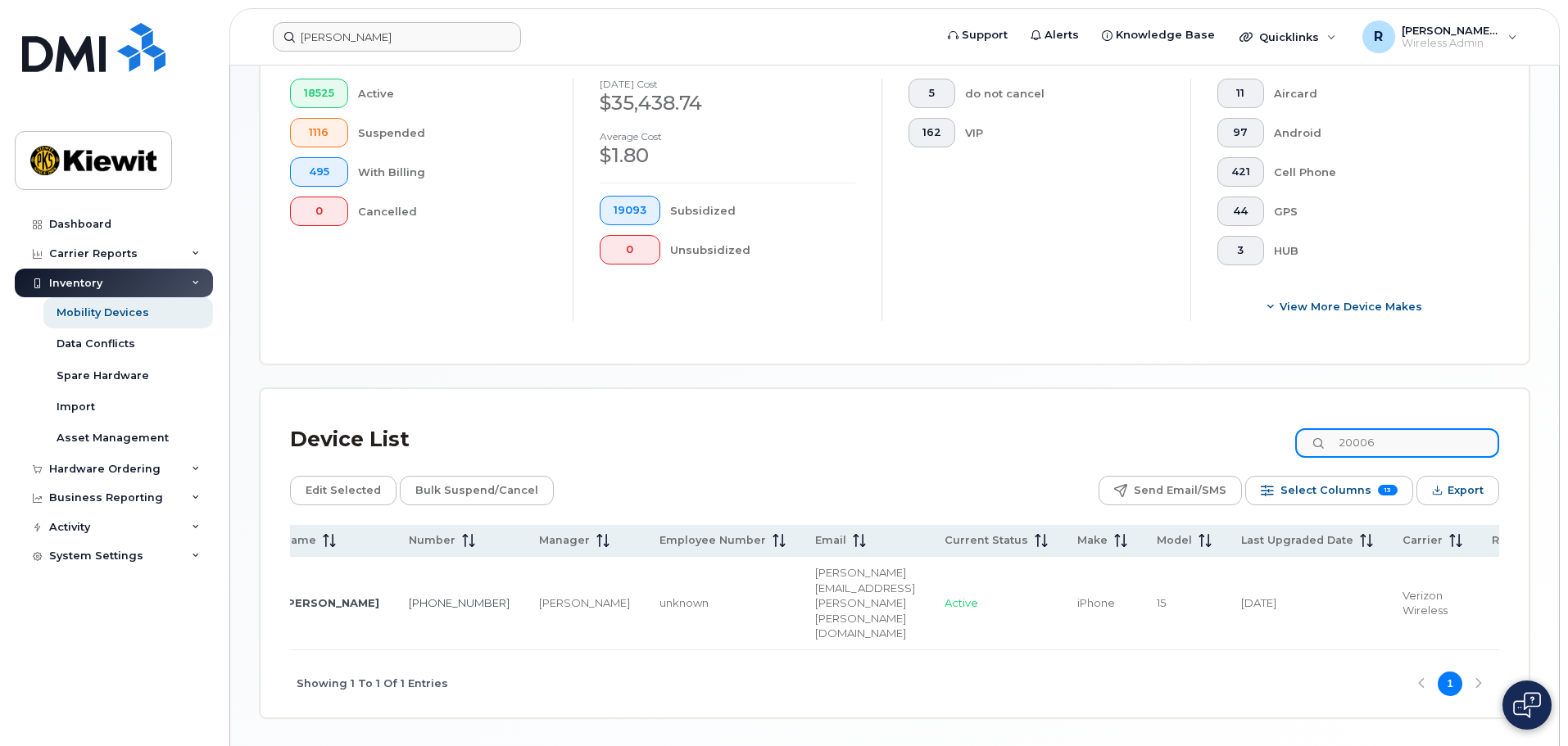
scroll to position [0, 0]
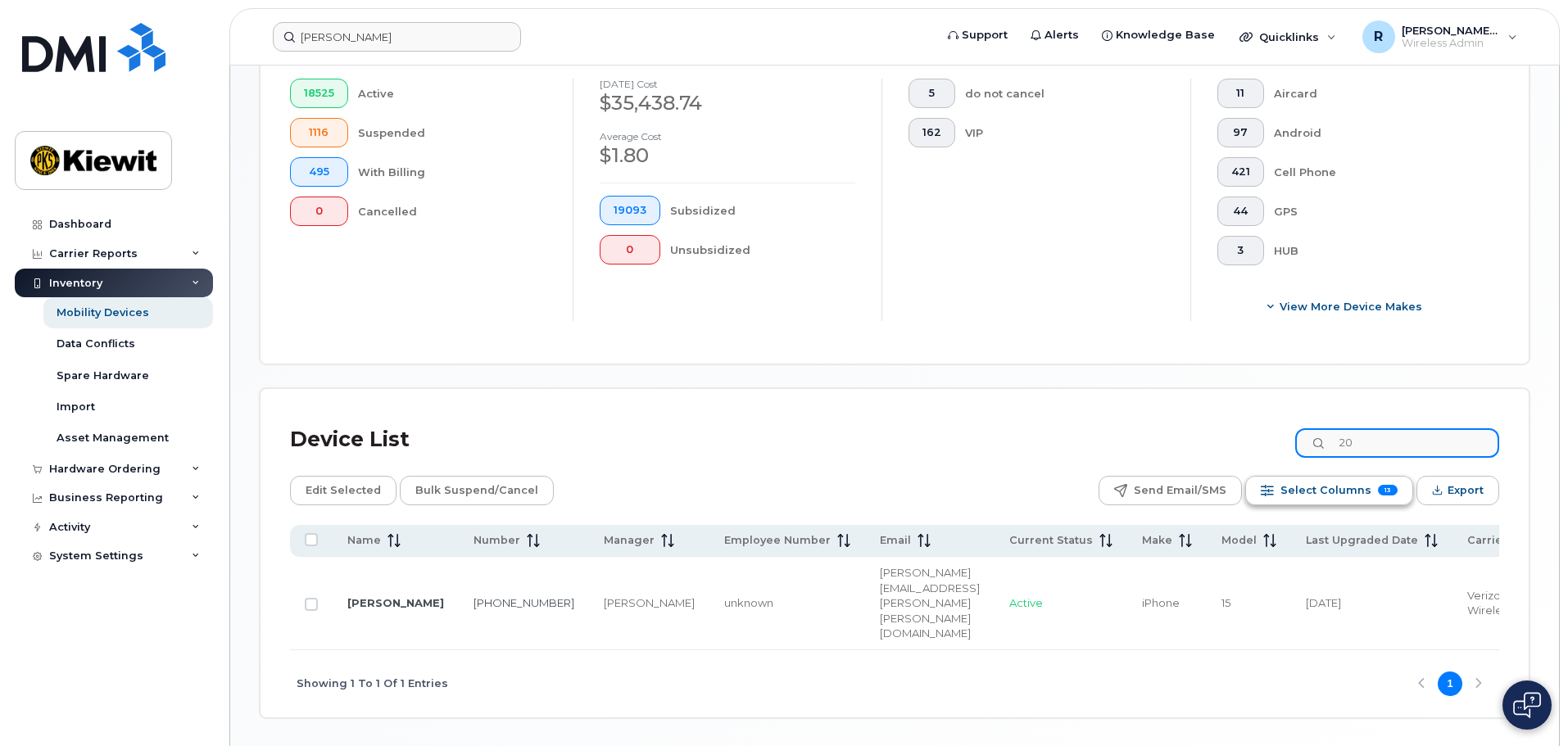
type input "2"
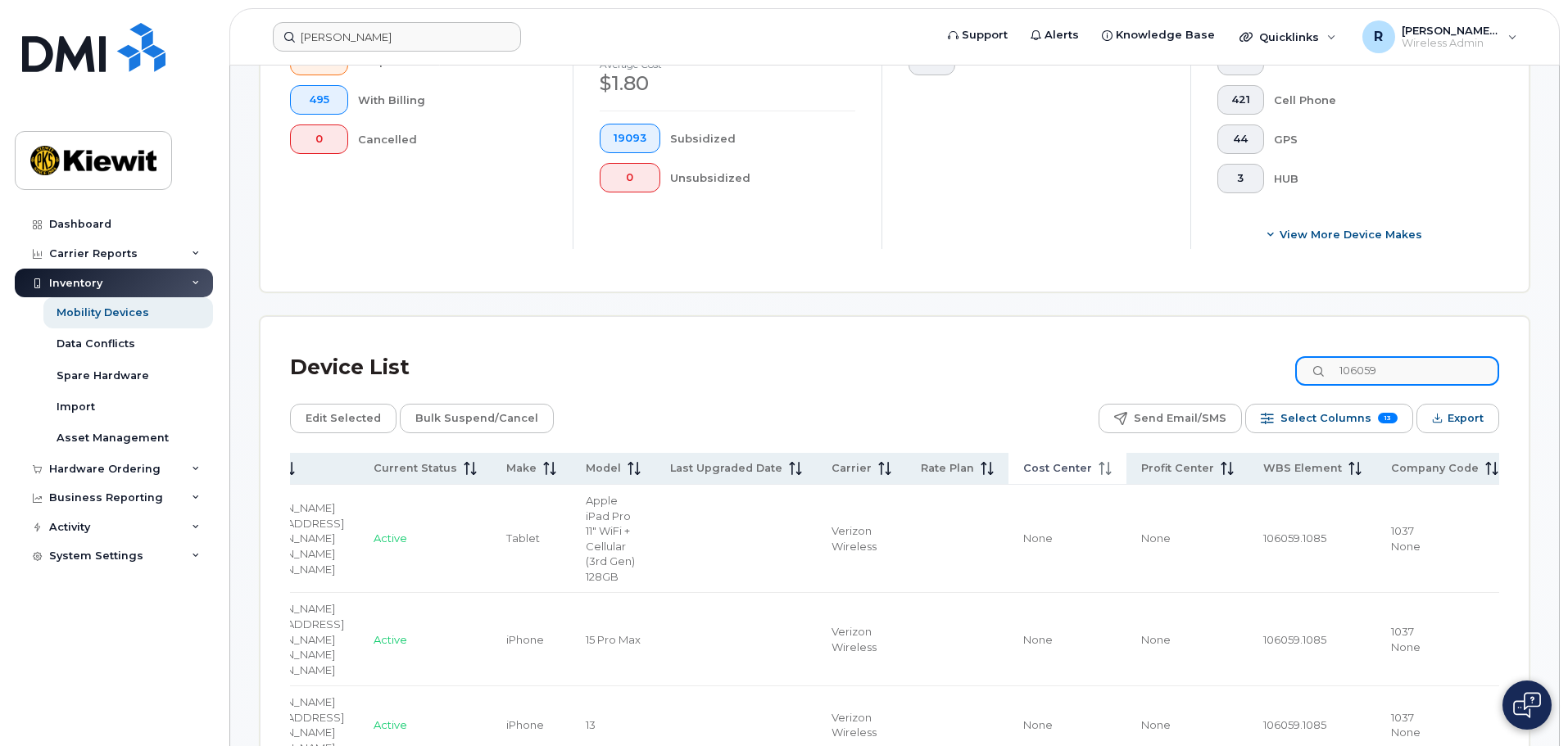
scroll to position [737, 0]
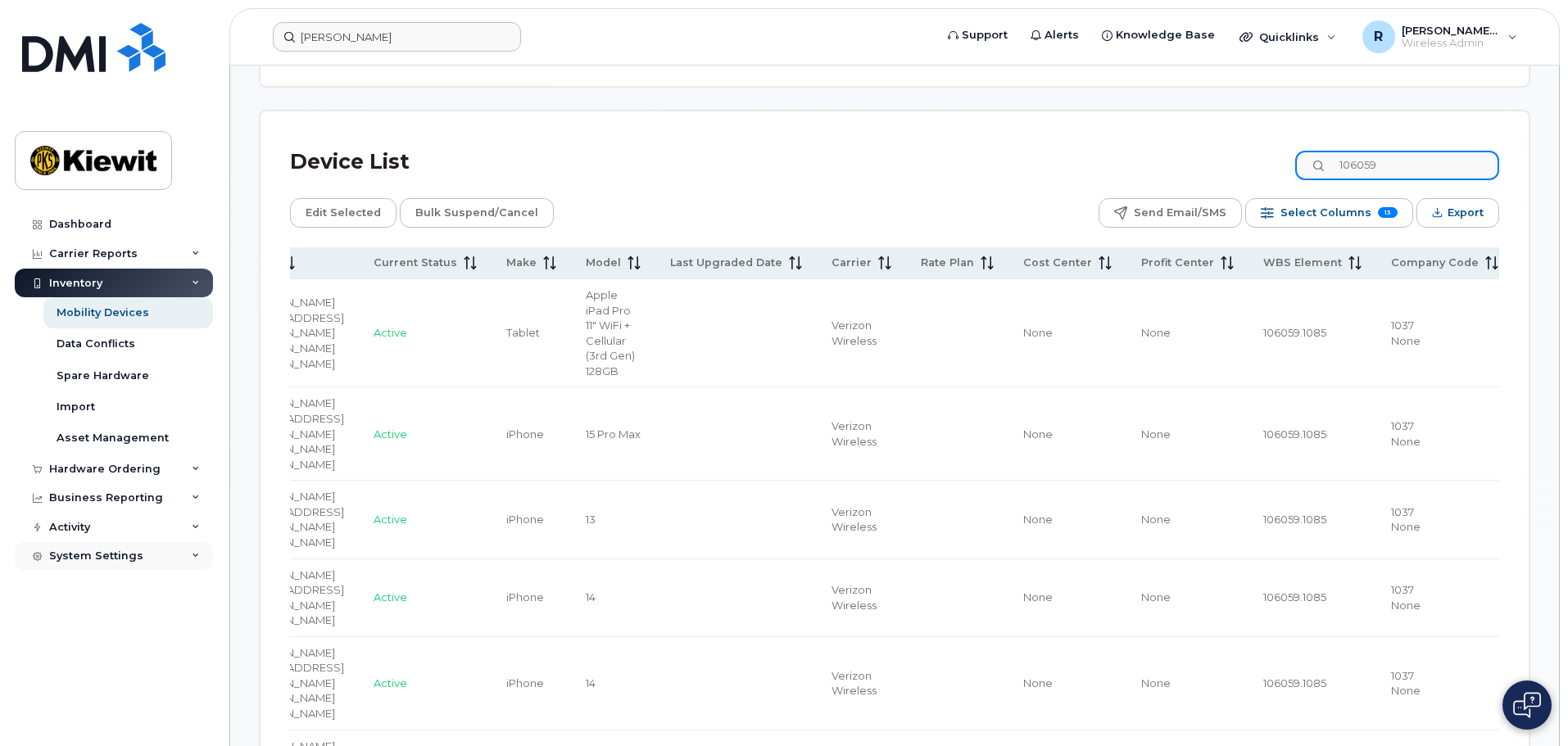
type input "106059"
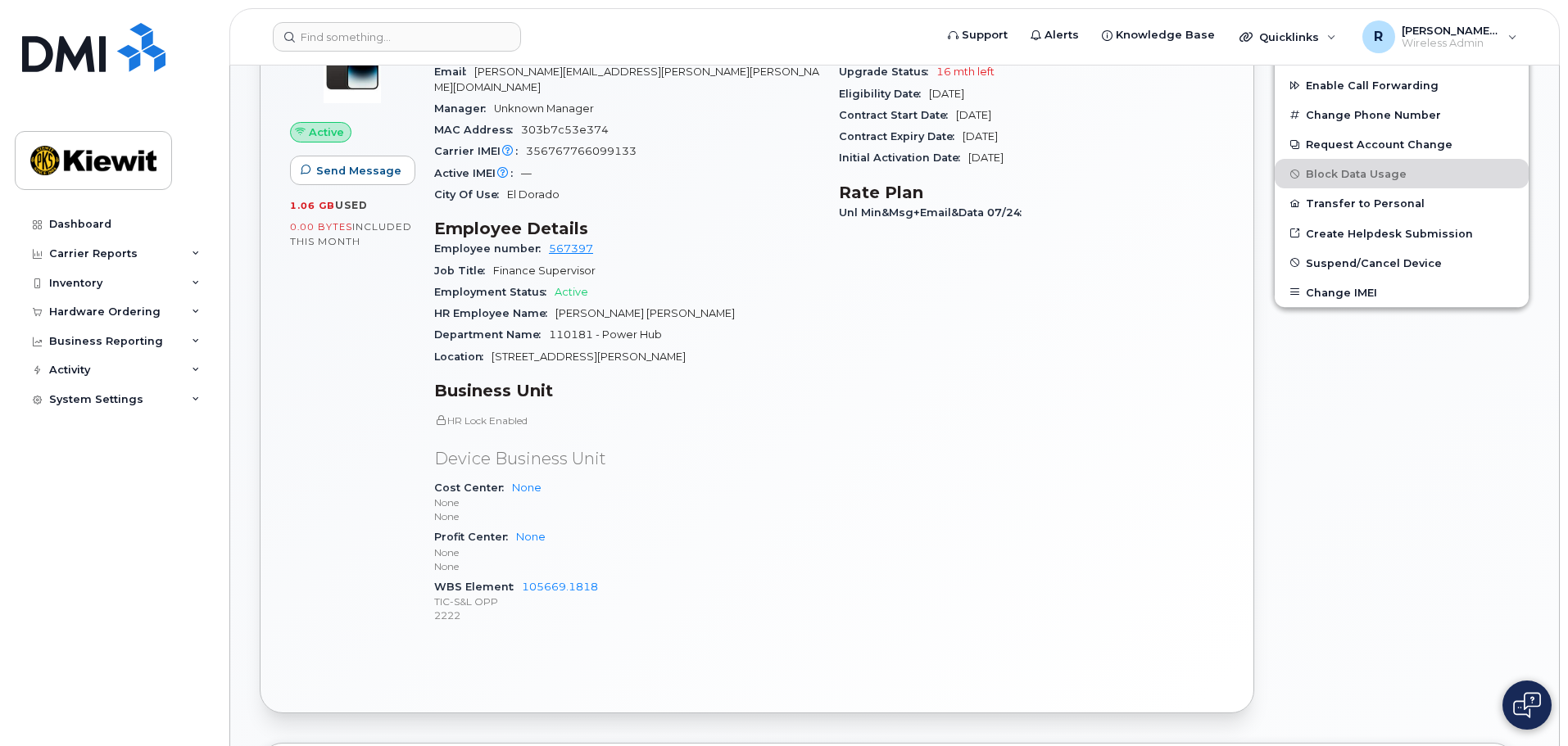
scroll to position [492, 0]
